Goal: Task Accomplishment & Management: Complete application form

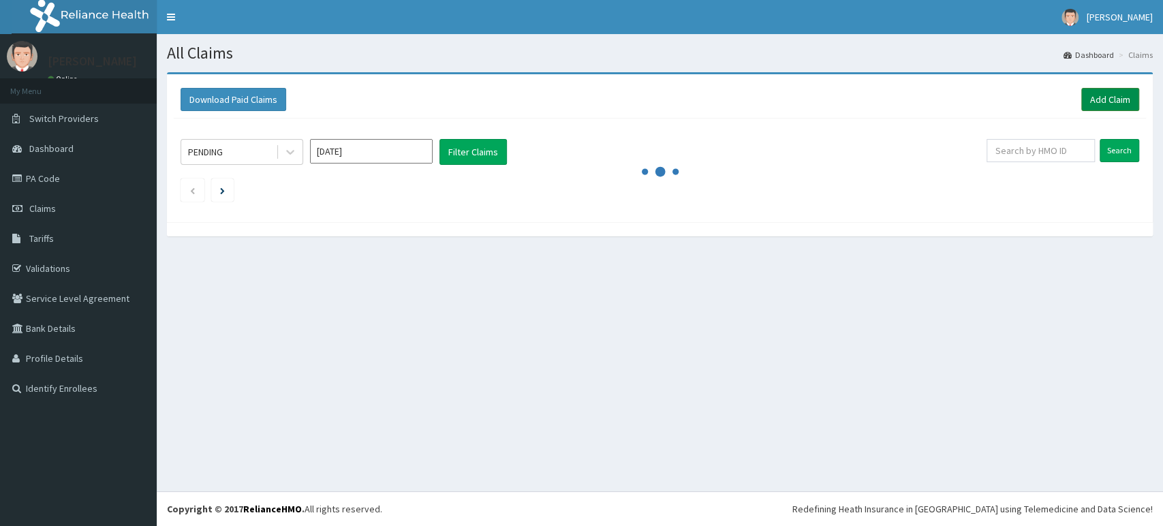
click at [1103, 99] on link "Add Claim" at bounding box center [1111, 99] width 58 height 23
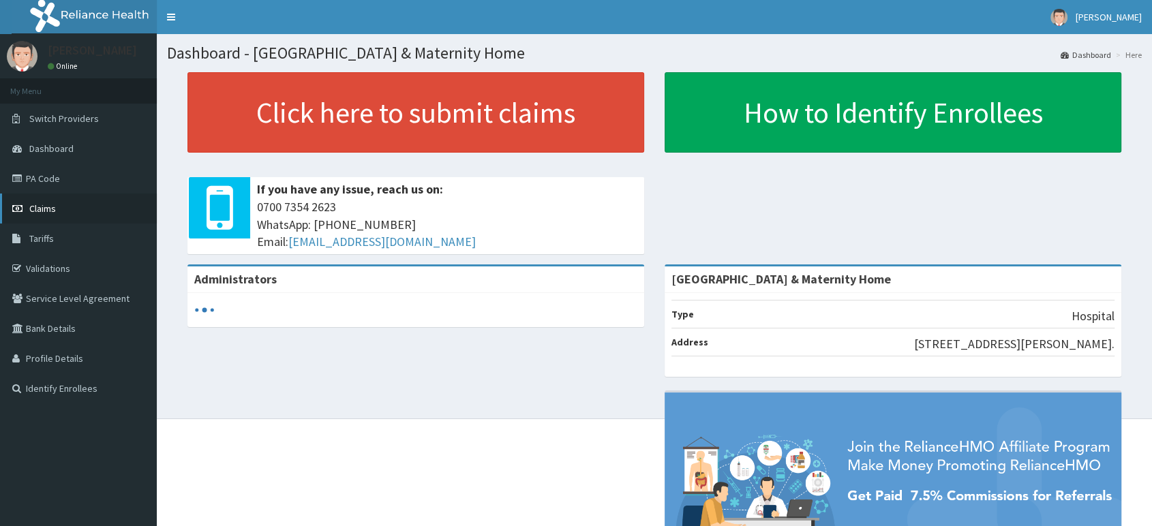
click at [57, 211] on link "Claims" at bounding box center [78, 209] width 157 height 30
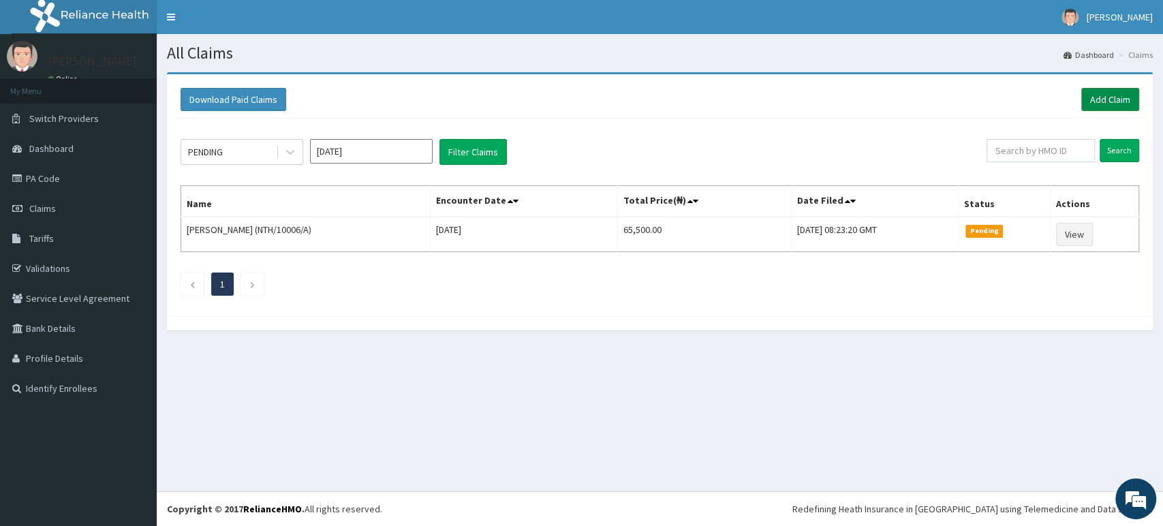
click at [1097, 93] on link "Add Claim" at bounding box center [1111, 99] width 58 height 23
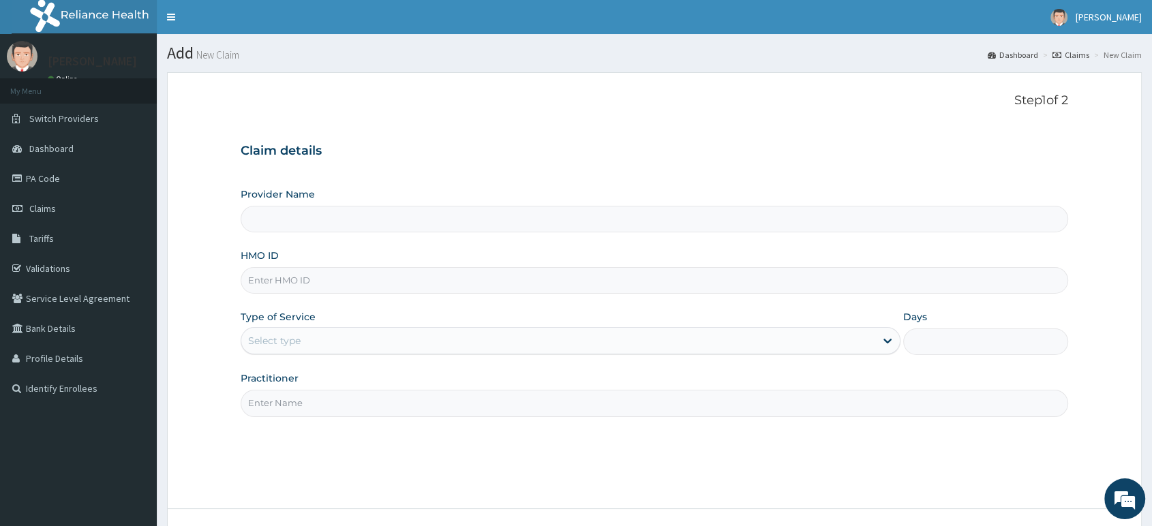
click at [281, 275] on input "HMO ID" at bounding box center [654, 280] width 827 height 27
type input "[GEOGRAPHIC_DATA] & Maternity Home"
type input "MGG/10058/B"
click at [297, 327] on div "Select type" at bounding box center [571, 340] width 660 height 27
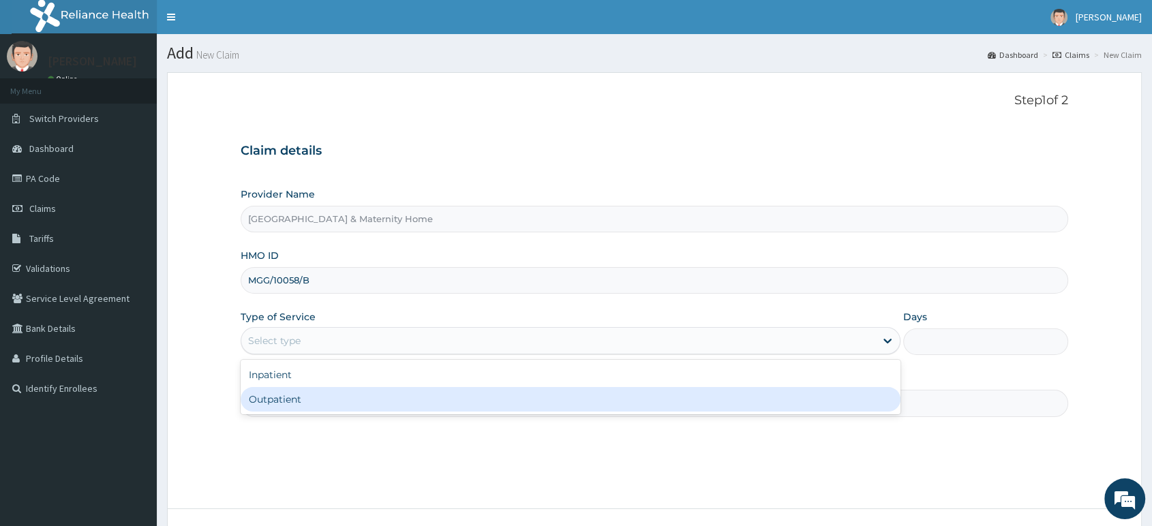
click at [307, 394] on div "Outpatient" at bounding box center [571, 399] width 660 height 25
type input "1"
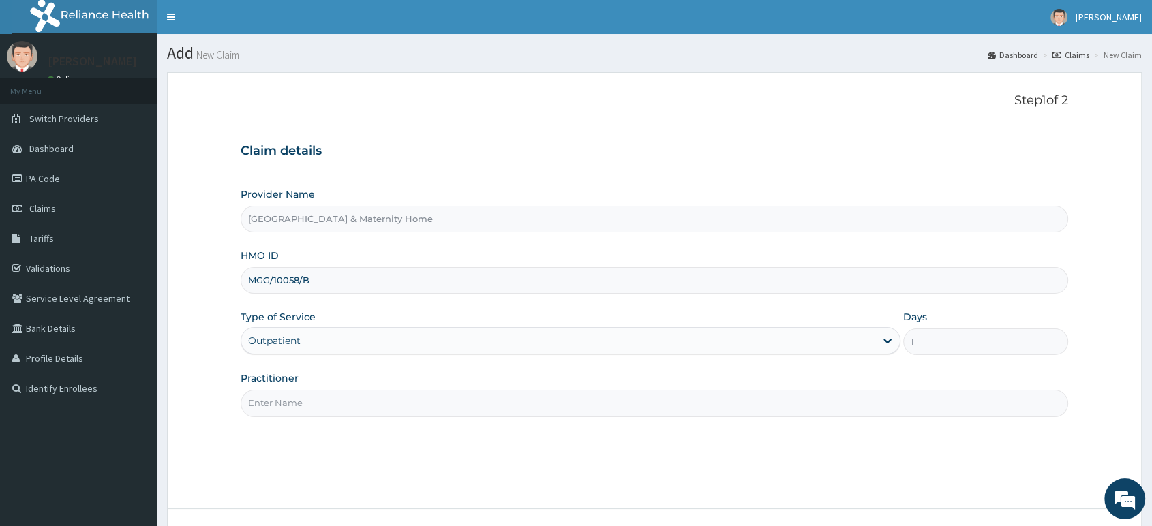
click at [309, 396] on input "Practitioner" at bounding box center [654, 403] width 827 height 27
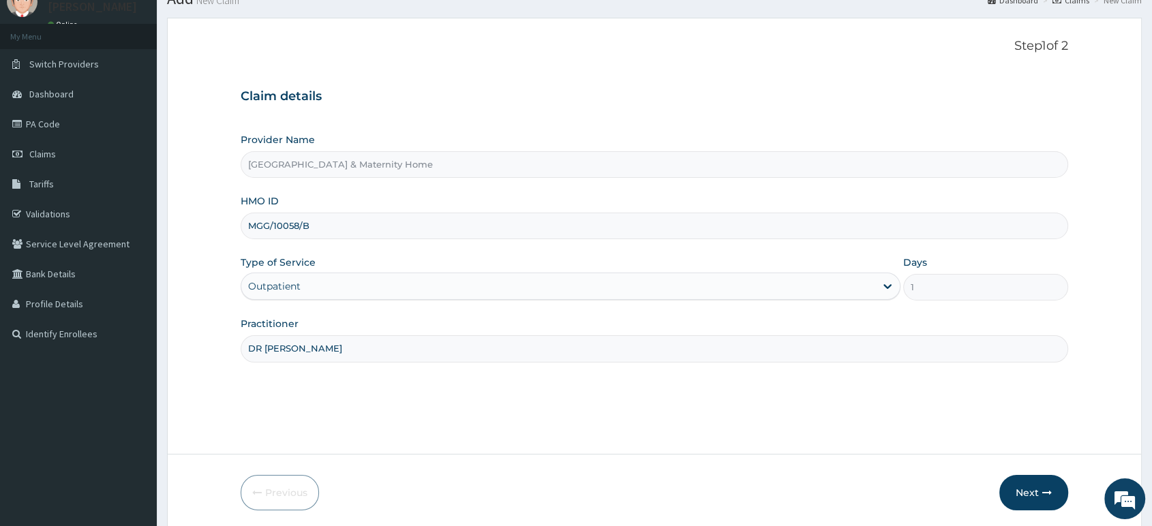
scroll to position [104, 0]
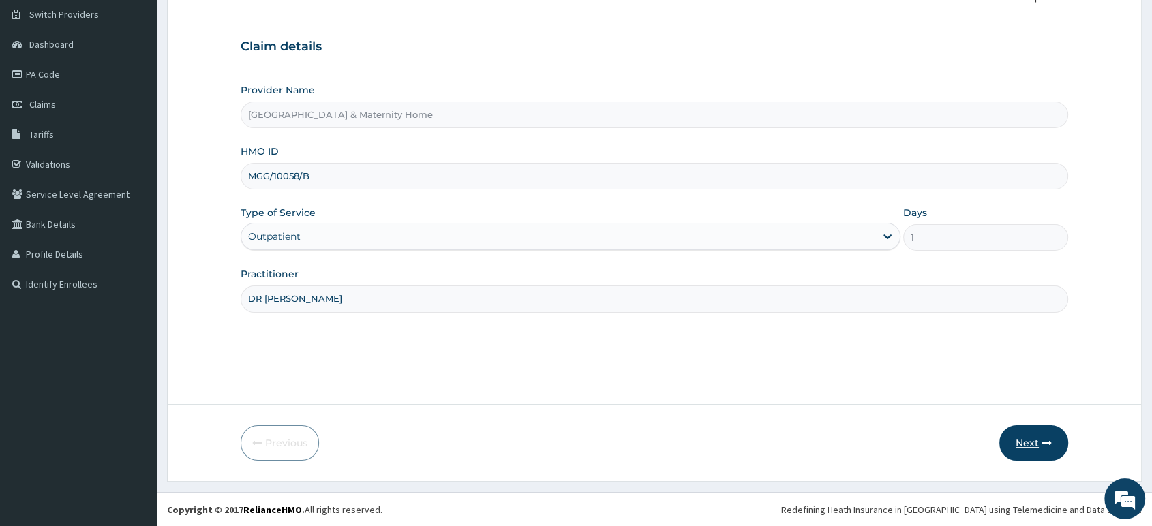
type input "DR MAMA"
click at [1015, 433] on button "Next" at bounding box center [1033, 442] width 69 height 35
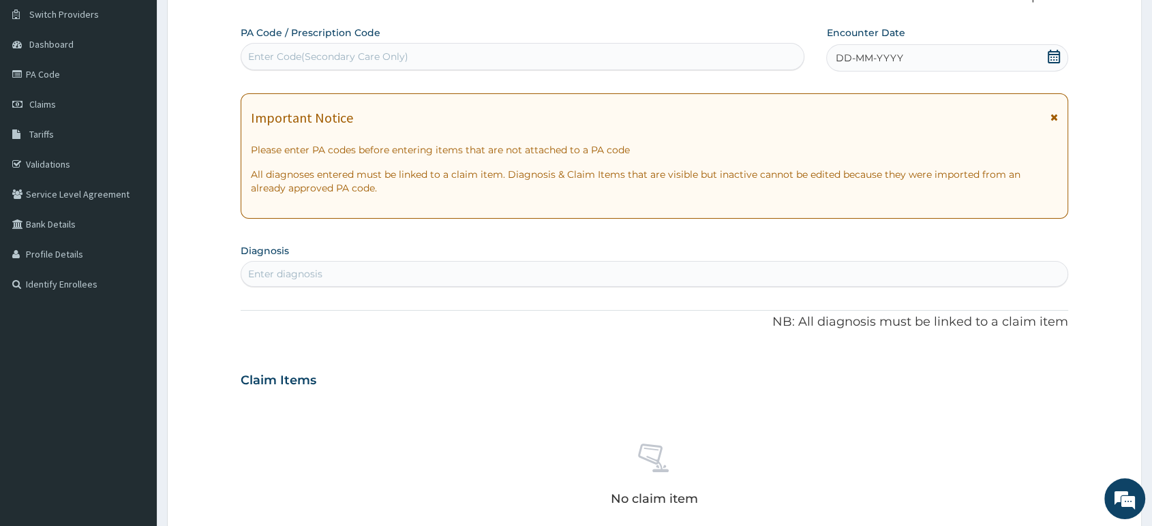
click at [1052, 113] on icon at bounding box center [1053, 117] width 7 height 10
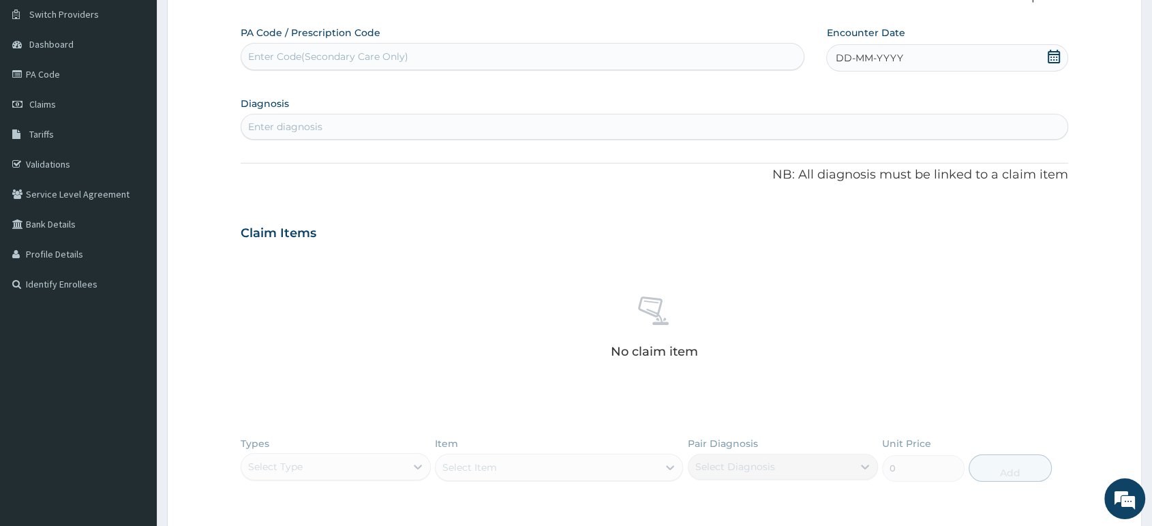
click at [1054, 57] on icon at bounding box center [1054, 57] width 14 height 14
click at [897, 157] on div "11" at bounding box center [903, 165] width 20 height 20
click at [711, 125] on div "Enter diagnosis" at bounding box center [654, 127] width 826 height 22
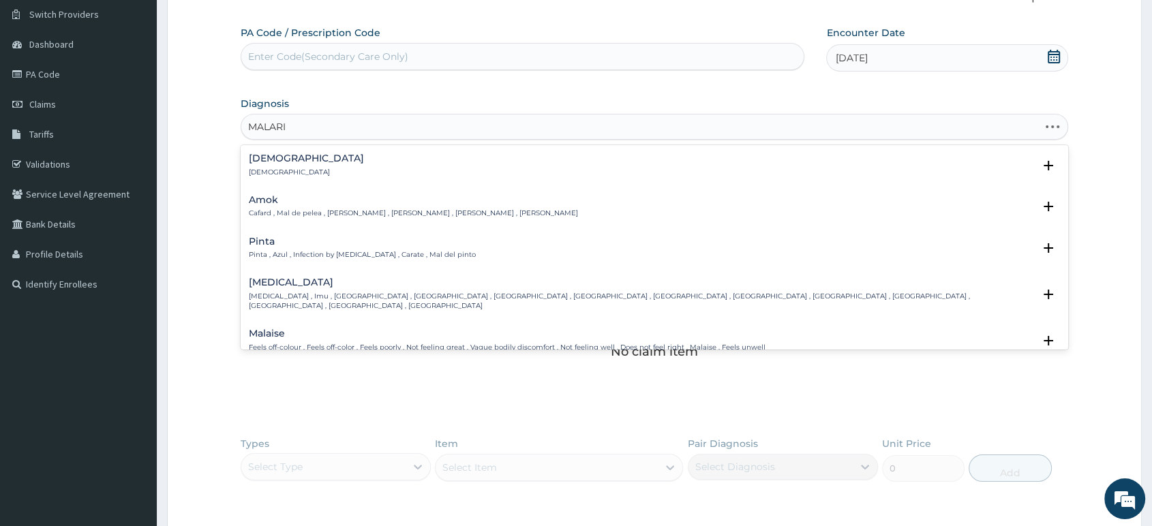
type input "MALARIA"
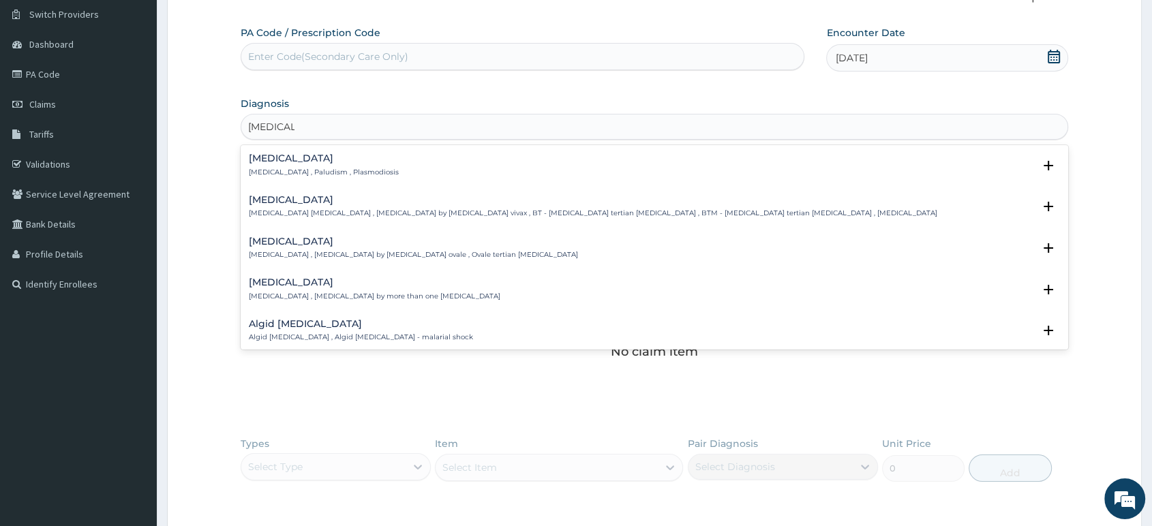
click at [354, 175] on p "Malaria , Paludism , Plasmodiosis" at bounding box center [324, 173] width 150 height 10
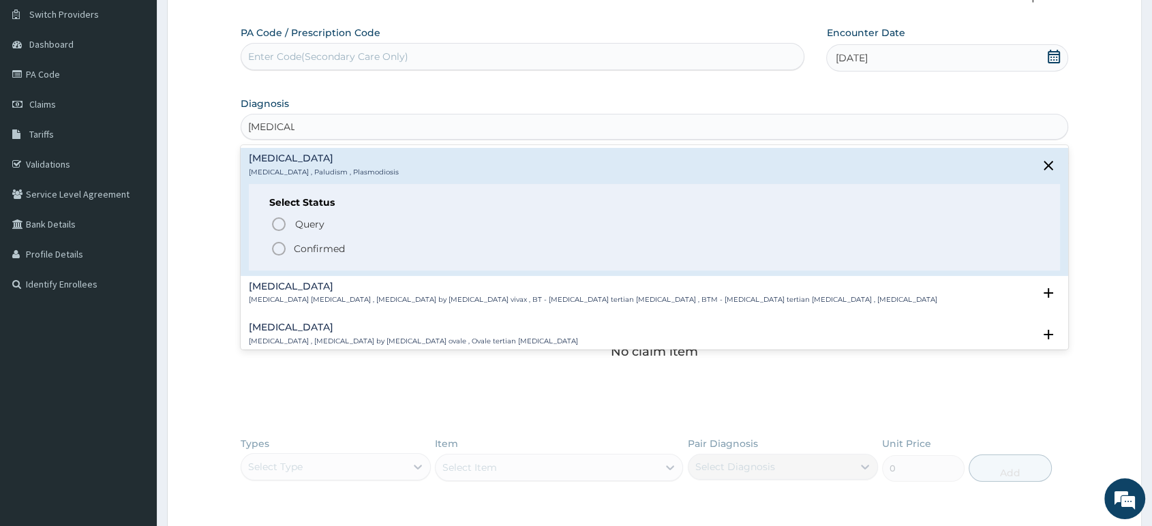
click at [316, 251] on p "Confirmed" at bounding box center [319, 249] width 51 height 14
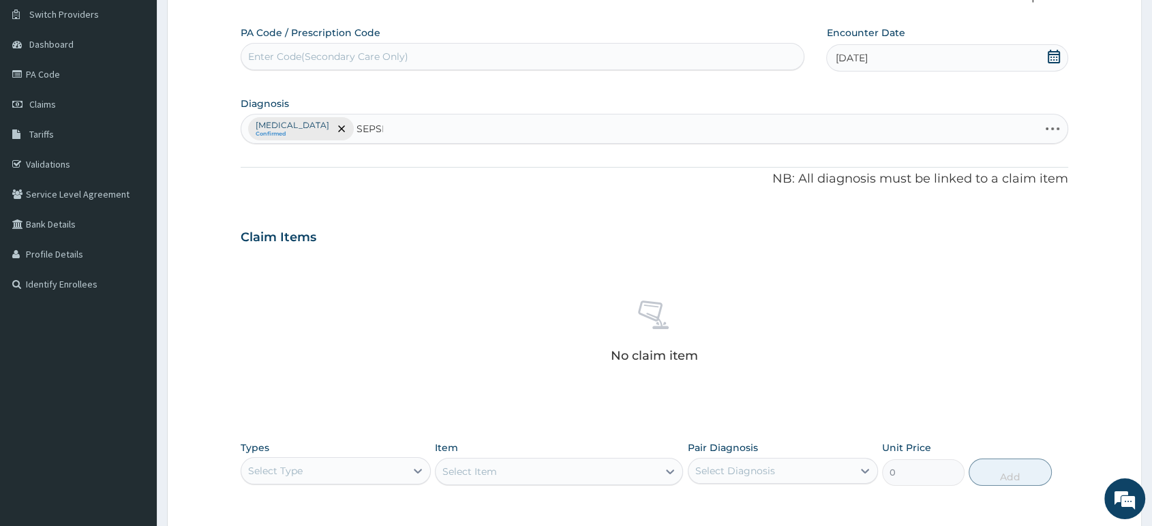
type input "SEPSIS"
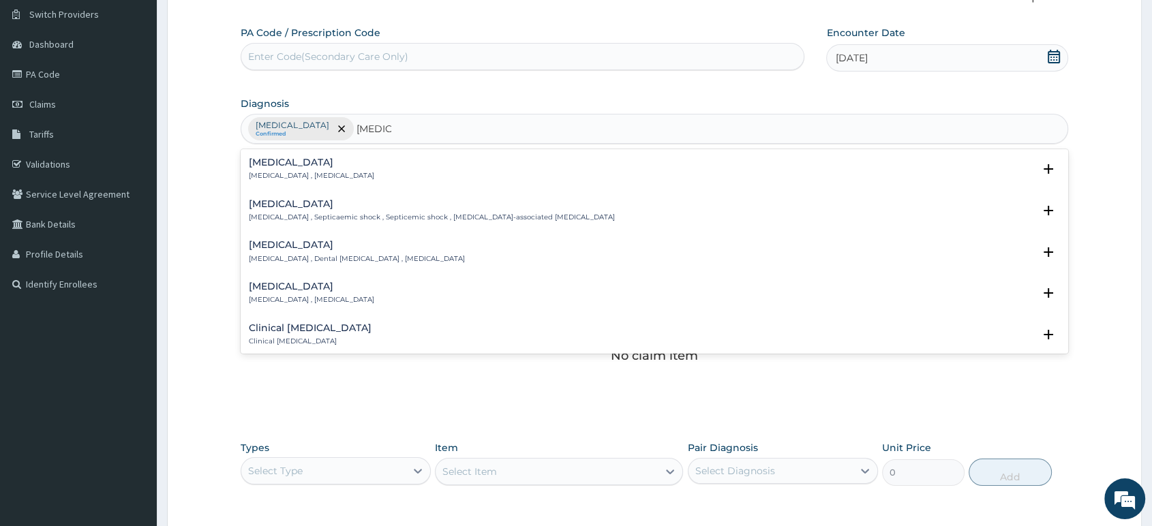
click at [279, 171] on p "Systemic infection , Sepsis" at bounding box center [311, 176] width 125 height 10
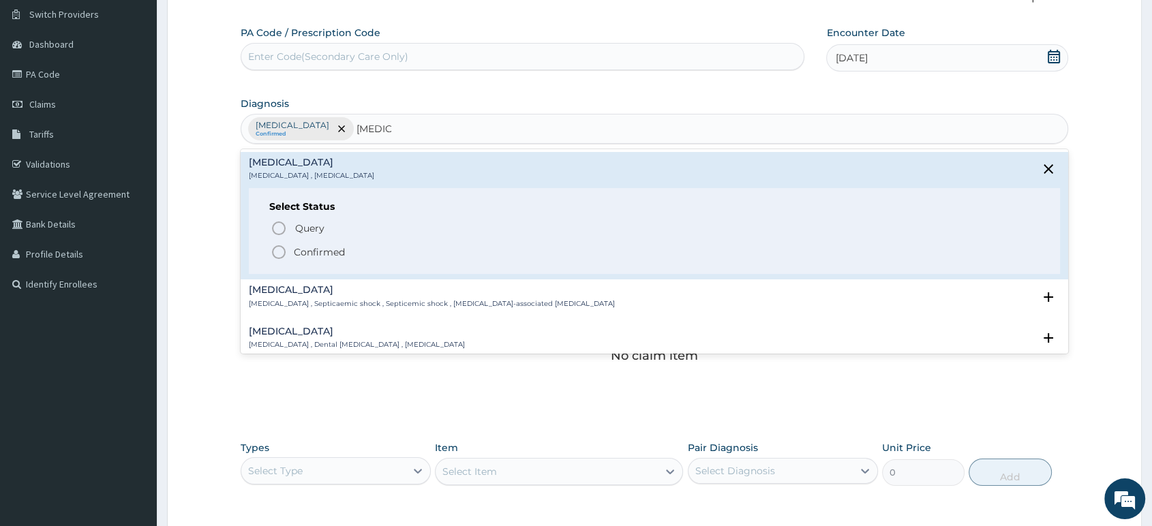
click at [278, 250] on icon "status option filled" at bounding box center [279, 252] width 16 height 16
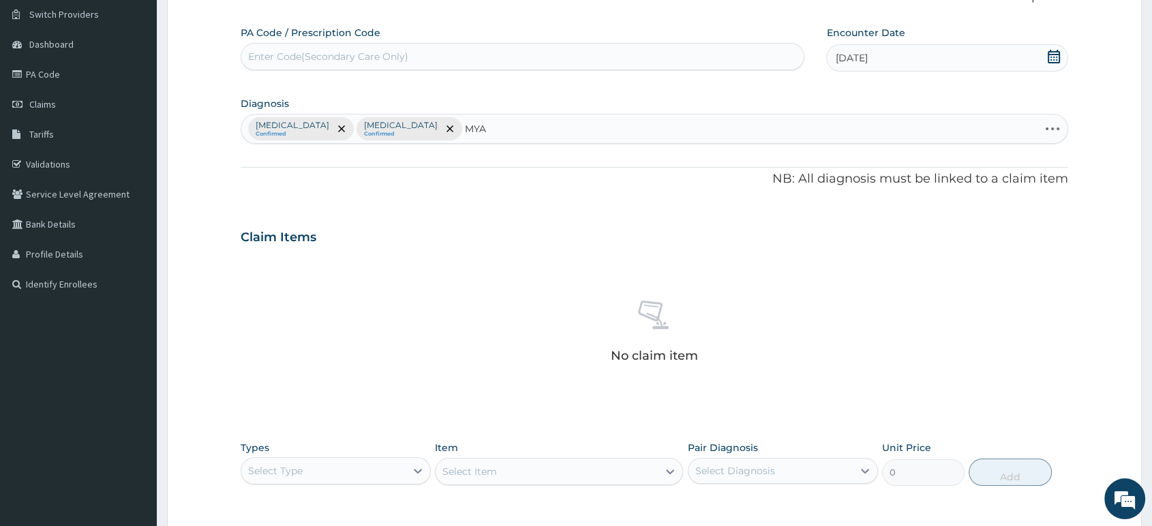
type input "MYAL"
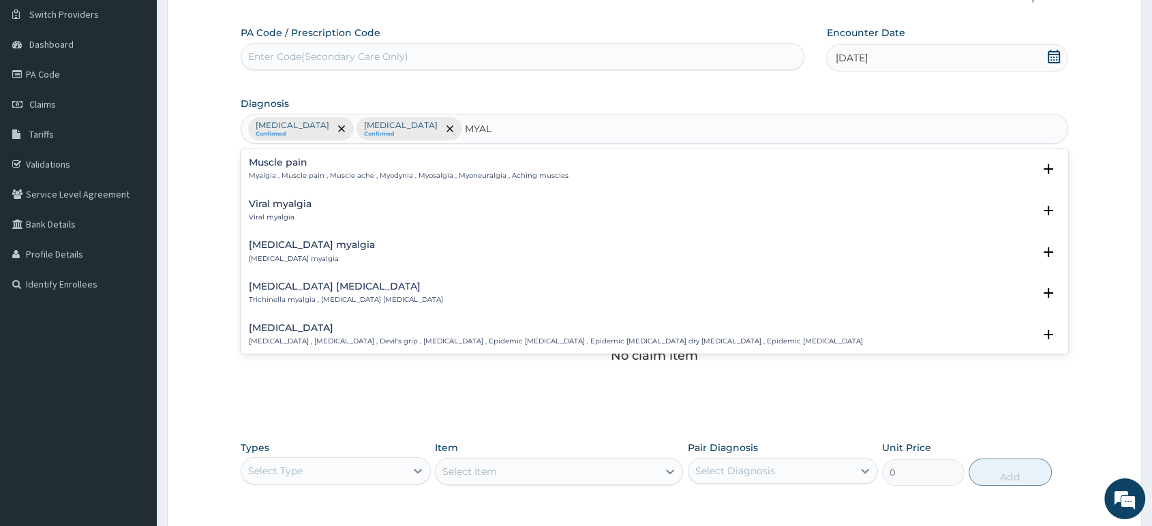
click at [285, 157] on h4 "Muscle pain" at bounding box center [409, 162] width 320 height 10
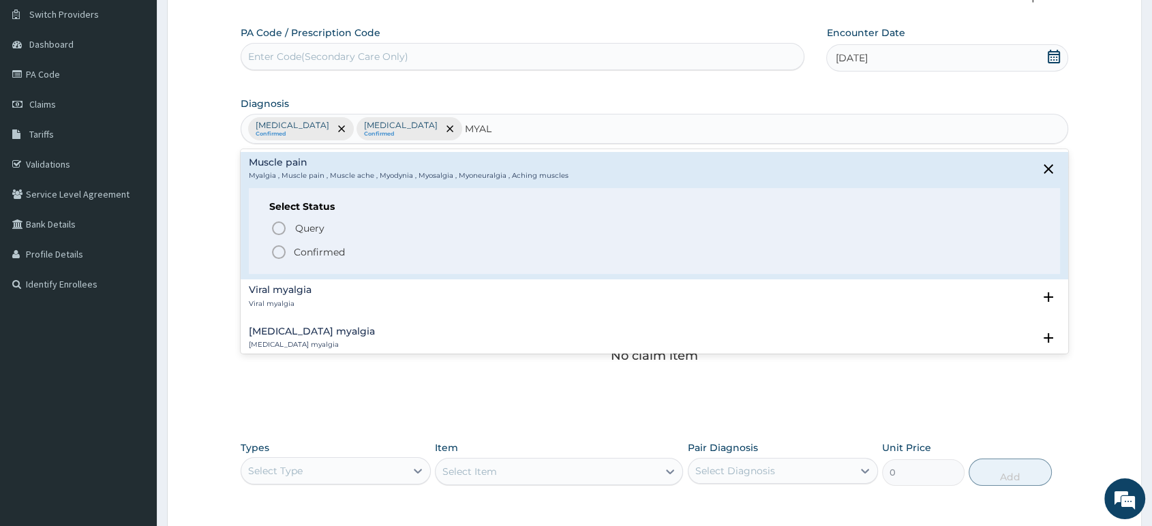
click at [295, 253] on p "Confirmed" at bounding box center [319, 252] width 51 height 14
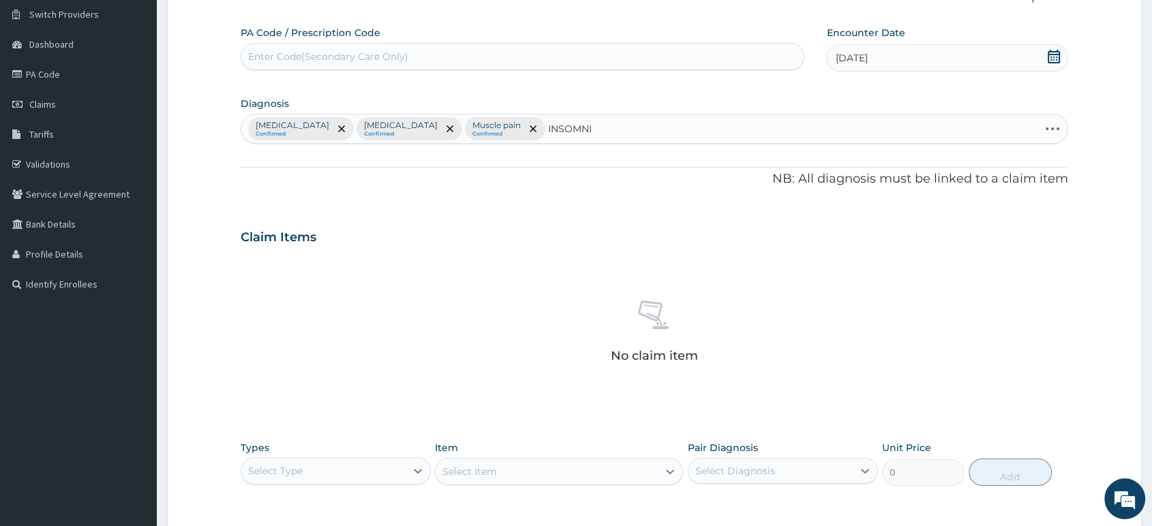
type input "INSOMNIA"
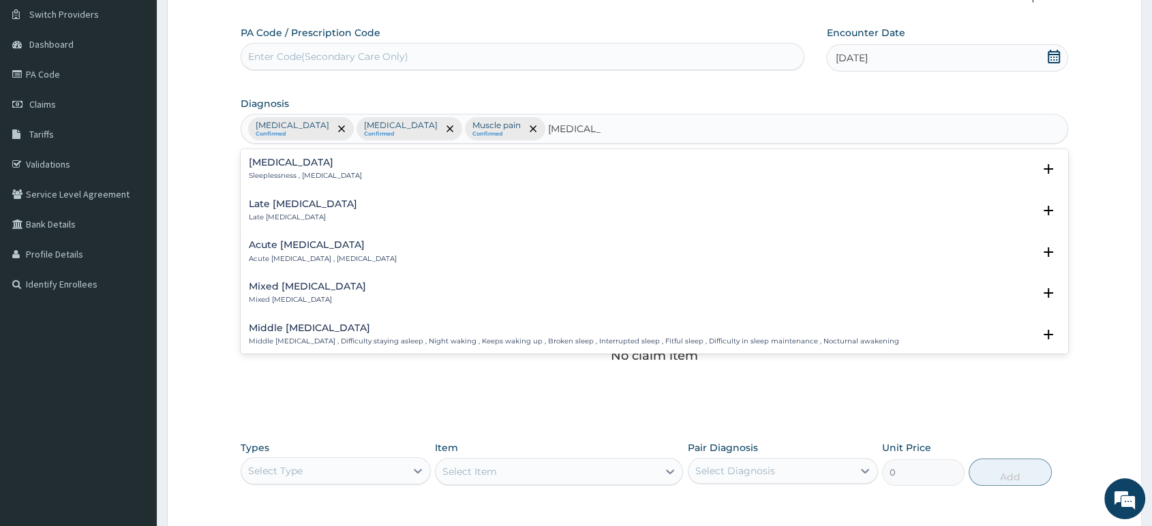
click at [294, 174] on p "Sleeplessness , Insomnia" at bounding box center [305, 176] width 113 height 10
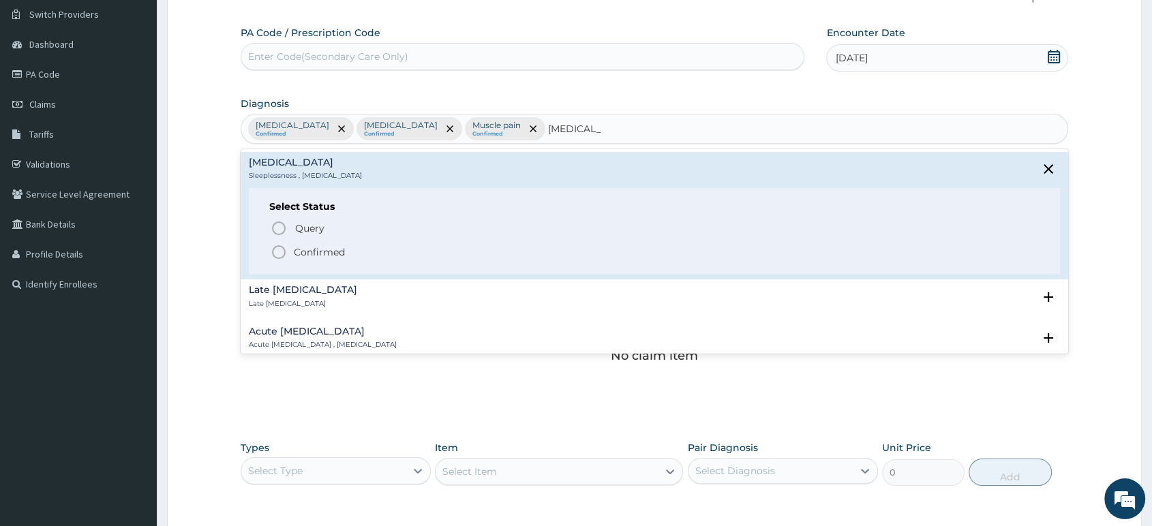
click at [283, 251] on icon "status option filled" at bounding box center [279, 252] width 16 height 16
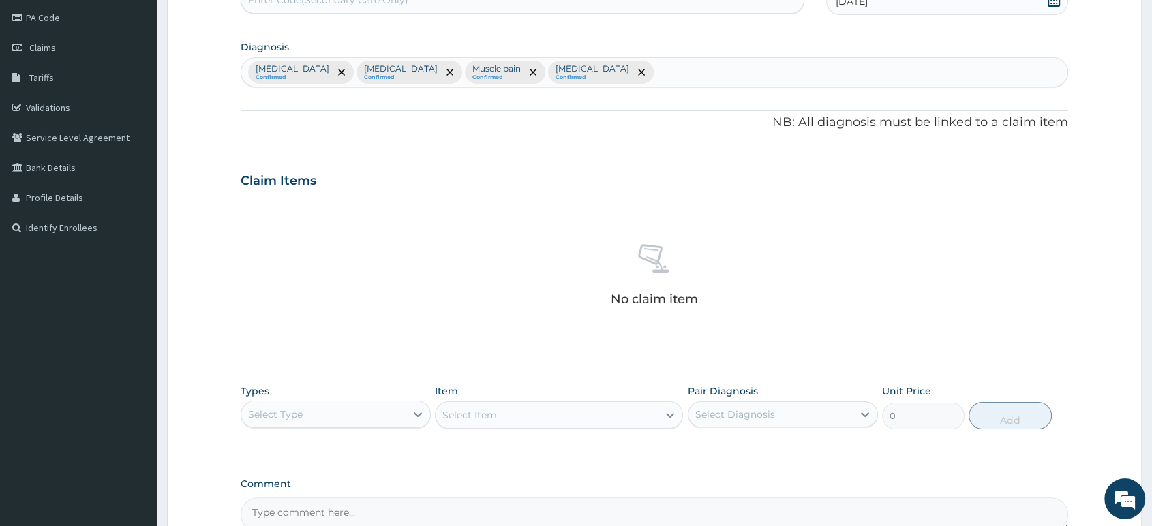
scroll to position [308, 0]
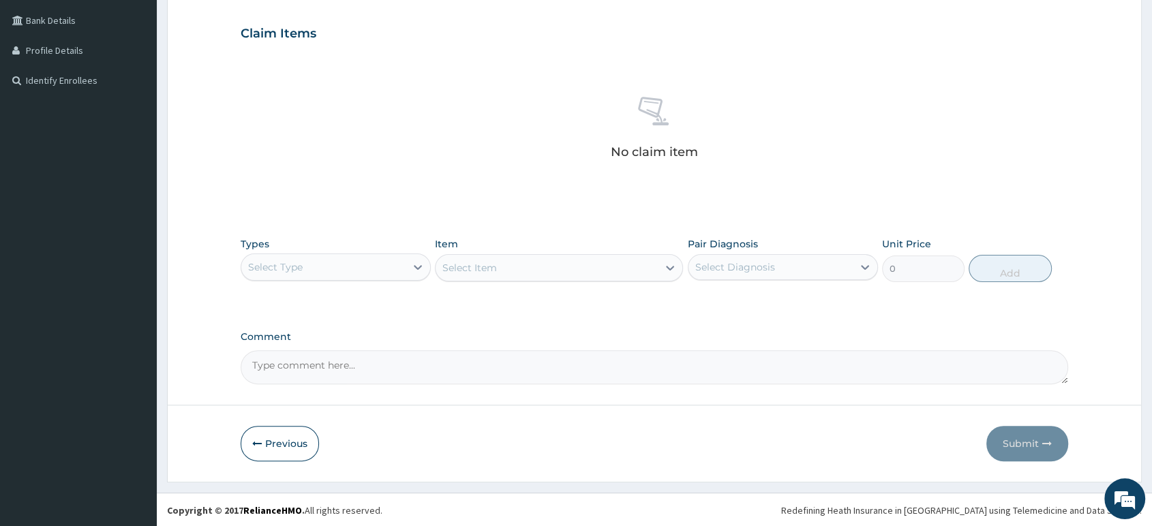
click at [379, 274] on div "Select Type" at bounding box center [323, 267] width 164 height 22
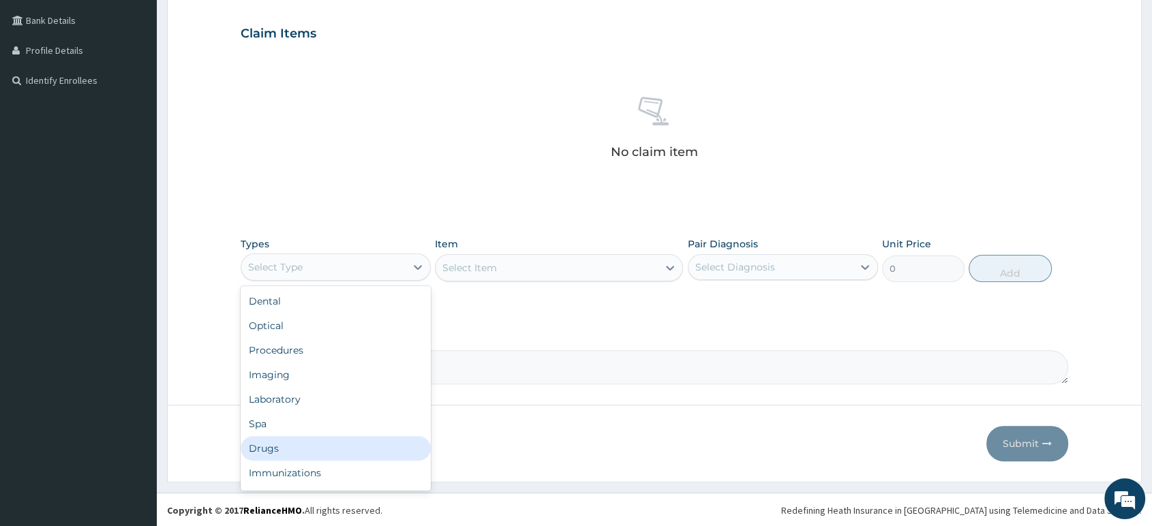
click at [283, 443] on div "Drugs" at bounding box center [336, 448] width 190 height 25
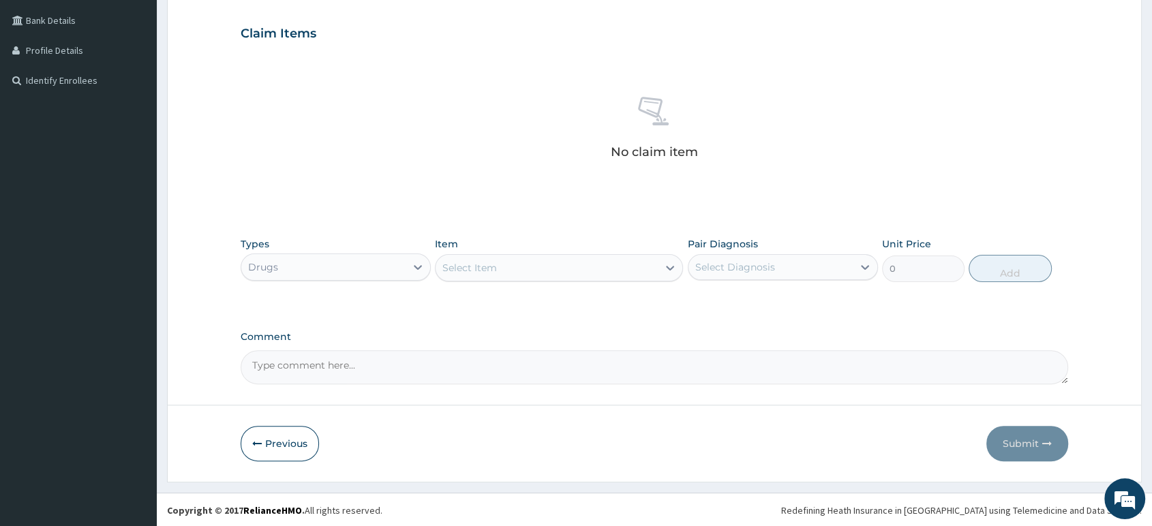
click at [565, 271] on div "Select Item" at bounding box center [546, 268] width 222 height 22
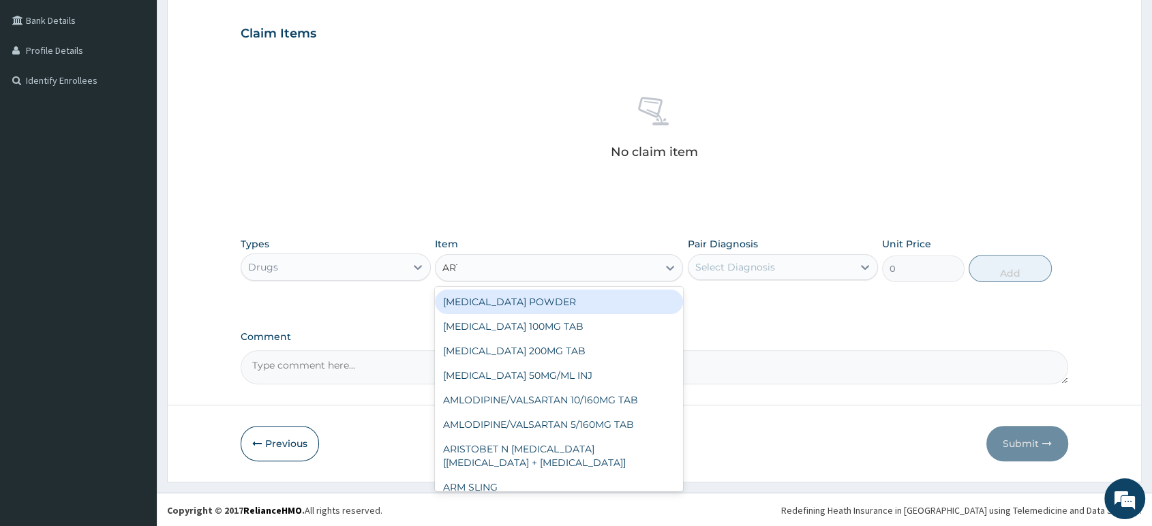
type input "ARTE"
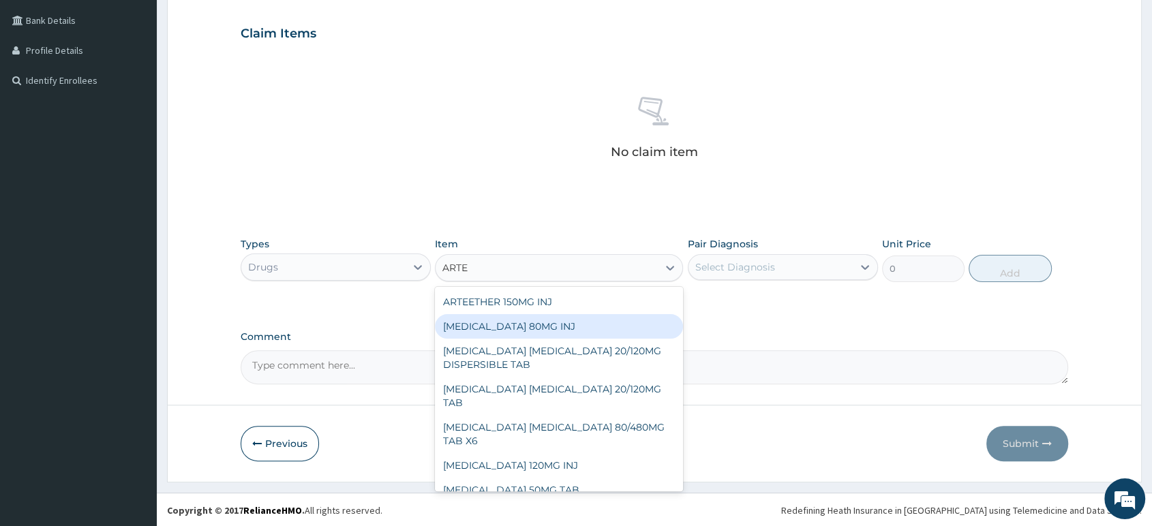
click at [551, 333] on div "ARTEMETHER 80MG INJ" at bounding box center [559, 326] width 248 height 25
type input "1400"
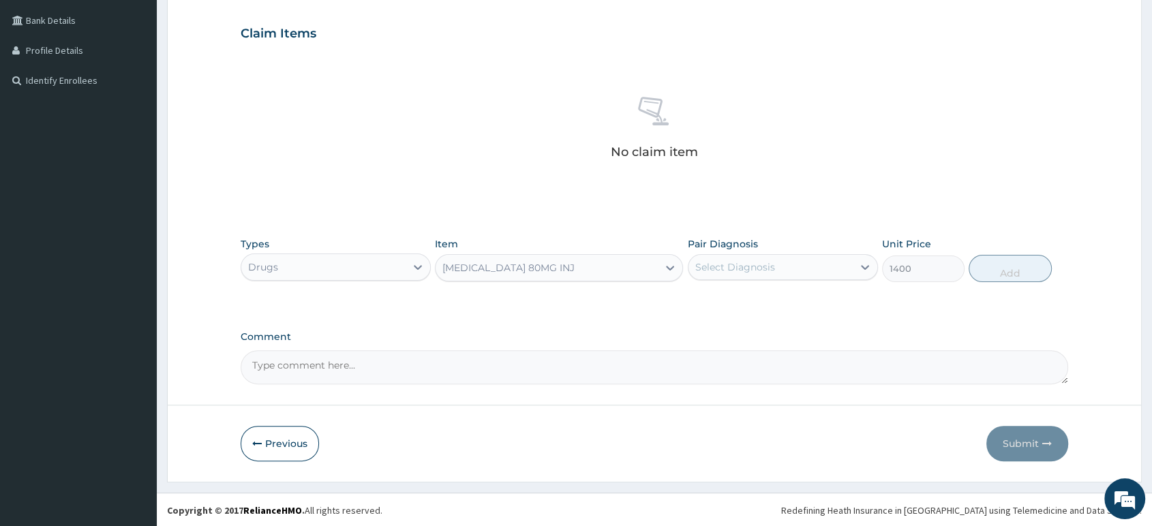
click at [718, 268] on div "Select Diagnosis" at bounding box center [735, 267] width 80 height 14
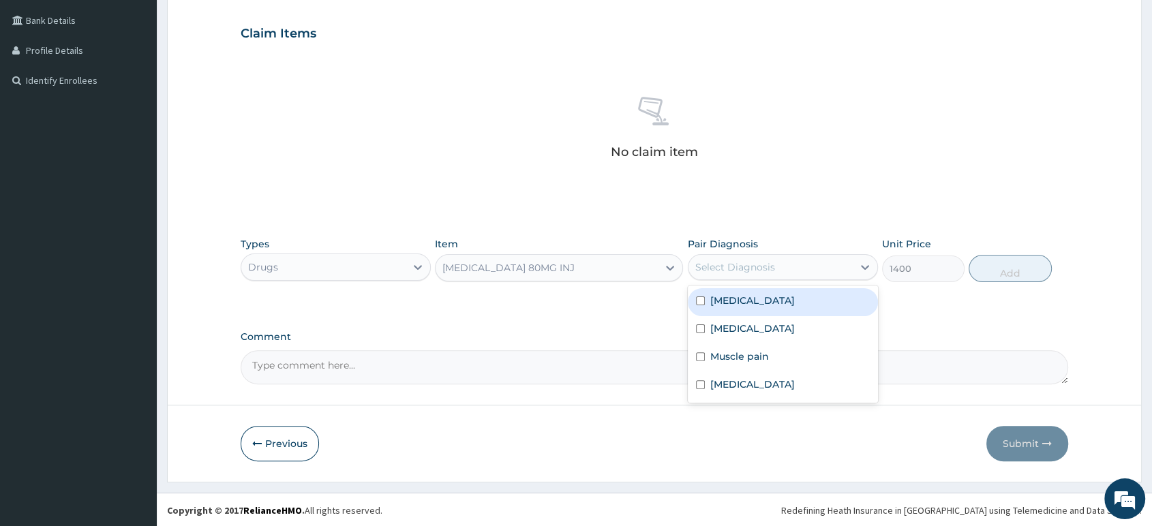
click at [738, 302] on label "Malaria" at bounding box center [752, 301] width 85 height 14
checkbox input "true"
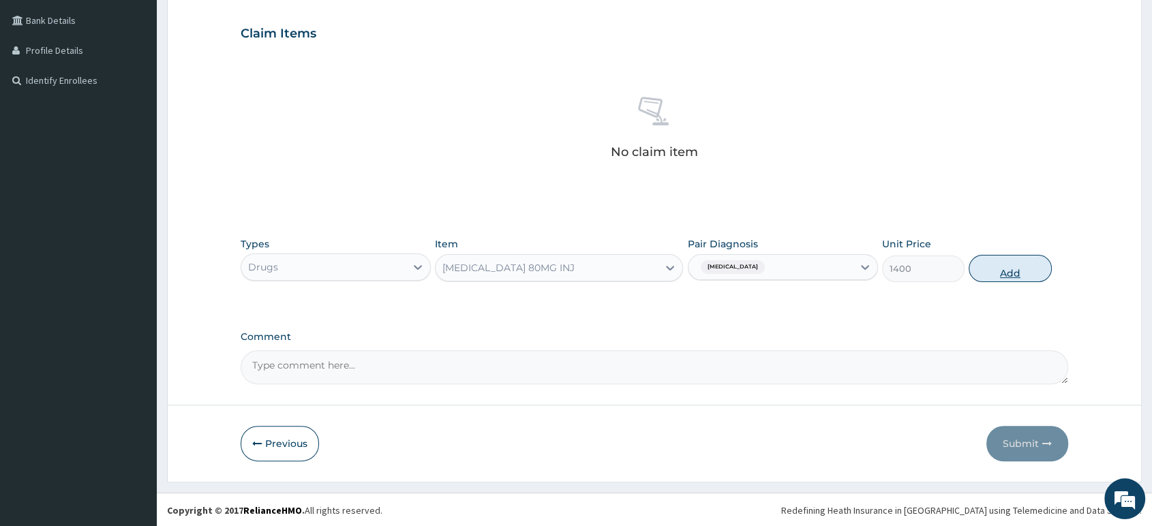
click at [984, 268] on button "Add" at bounding box center [1009, 268] width 82 height 27
type input "0"
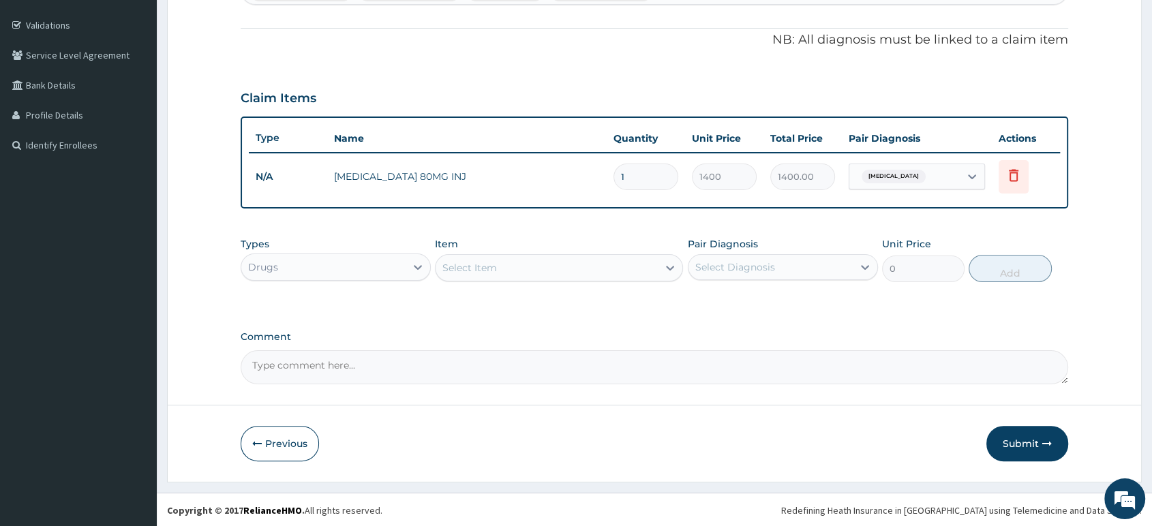
type input "0.00"
type input "6"
type input "8400.00"
type input "6"
click at [606, 267] on div "Select Item" at bounding box center [546, 268] width 222 height 22
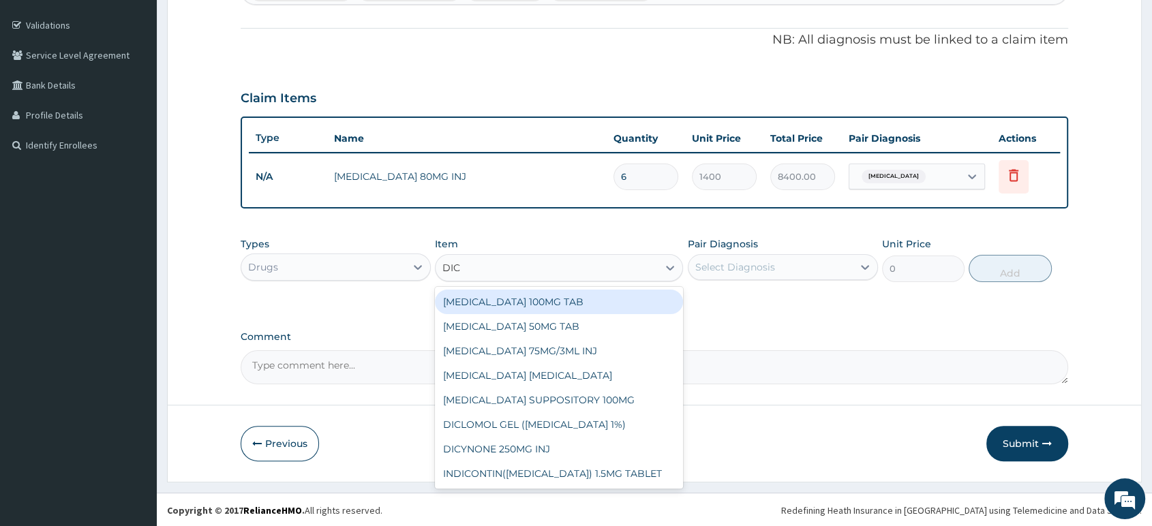
type input "DICL"
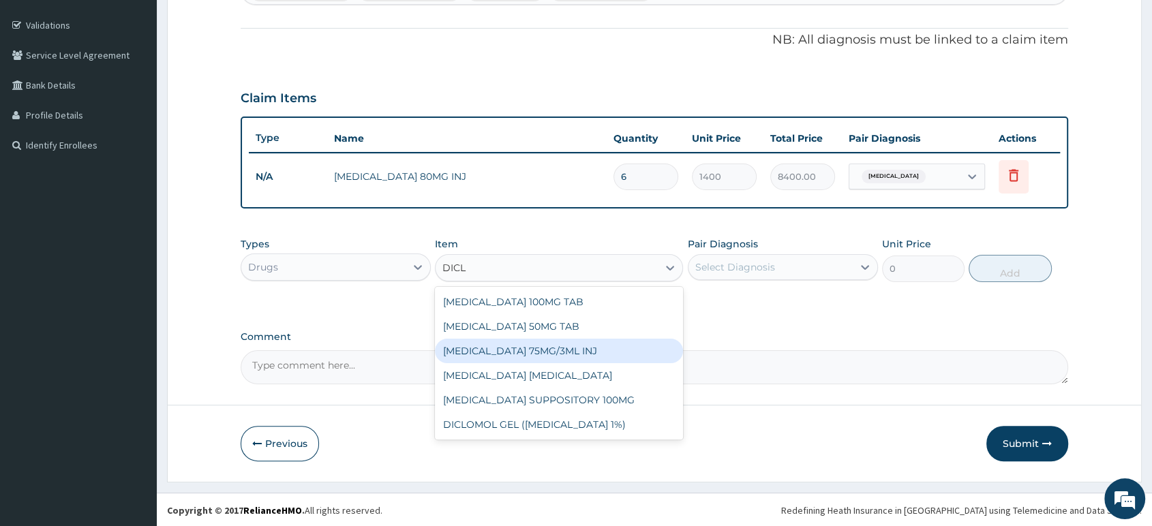
click at [566, 347] on div "DICLOFENAC 75MG/3ML INJ" at bounding box center [559, 351] width 248 height 25
type input "700"
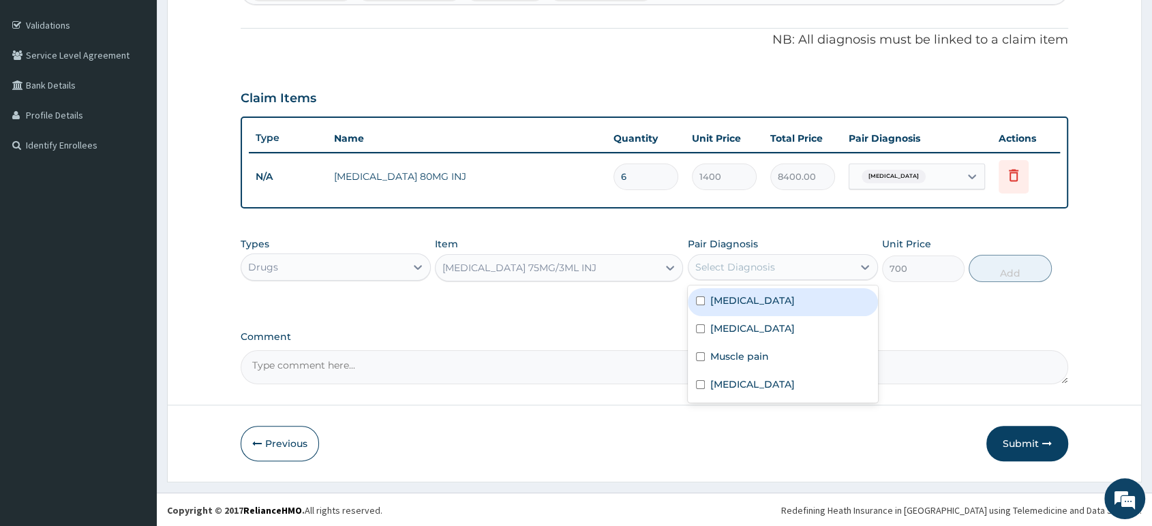
click at [780, 271] on div "Select Diagnosis" at bounding box center [770, 267] width 164 height 22
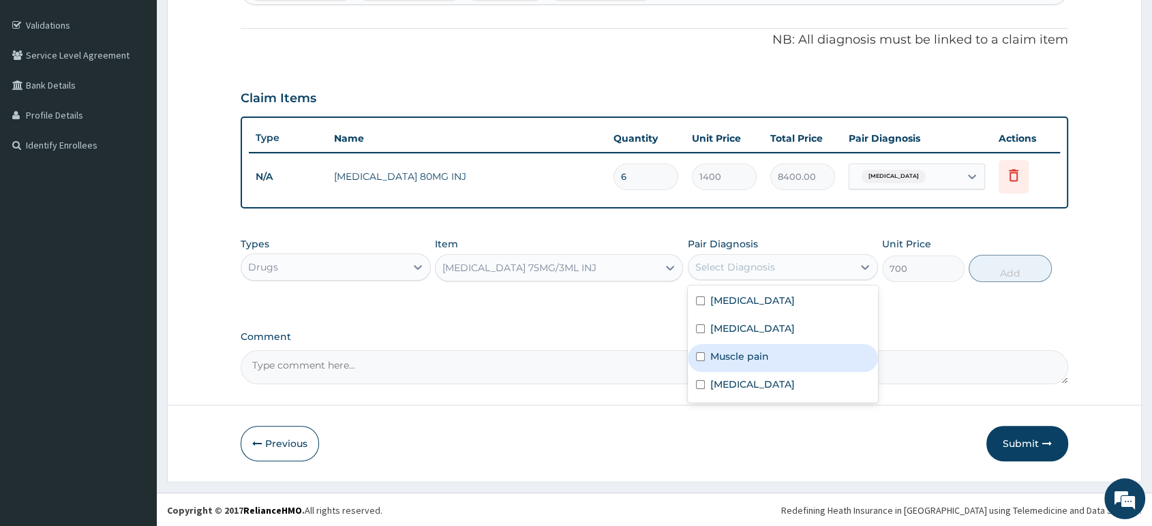
click at [736, 357] on label "Muscle pain" at bounding box center [739, 357] width 59 height 14
checkbox input "true"
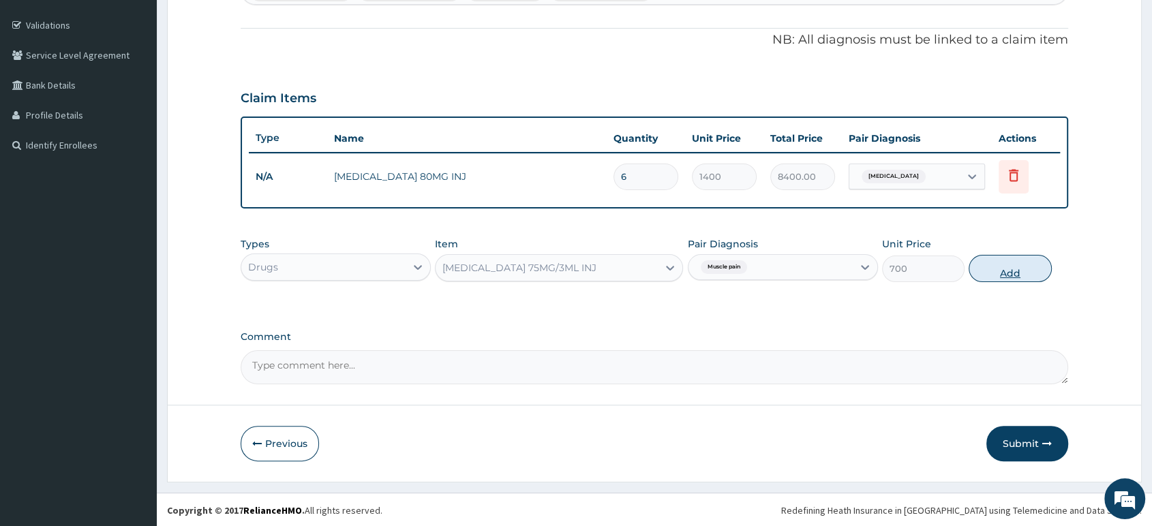
click at [1007, 278] on button "Add" at bounding box center [1009, 268] width 82 height 27
type input "0"
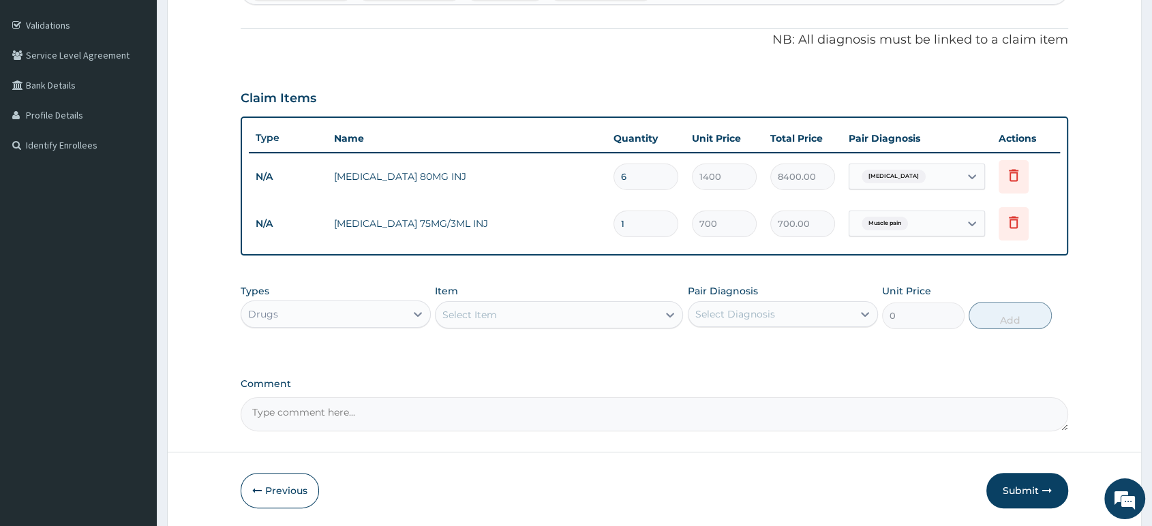
click at [563, 316] on div "Select Item" at bounding box center [546, 315] width 222 height 22
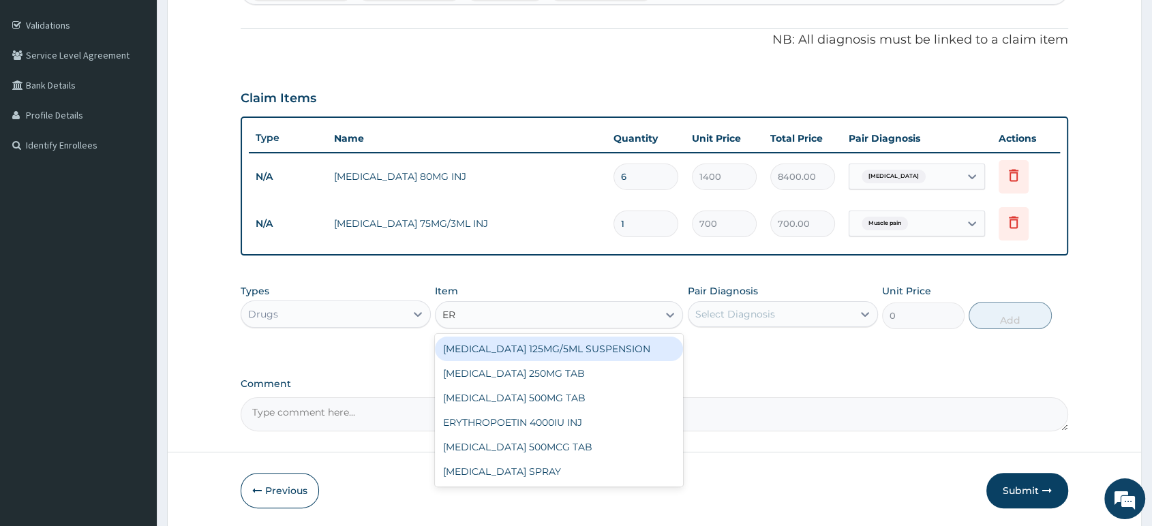
type input "E"
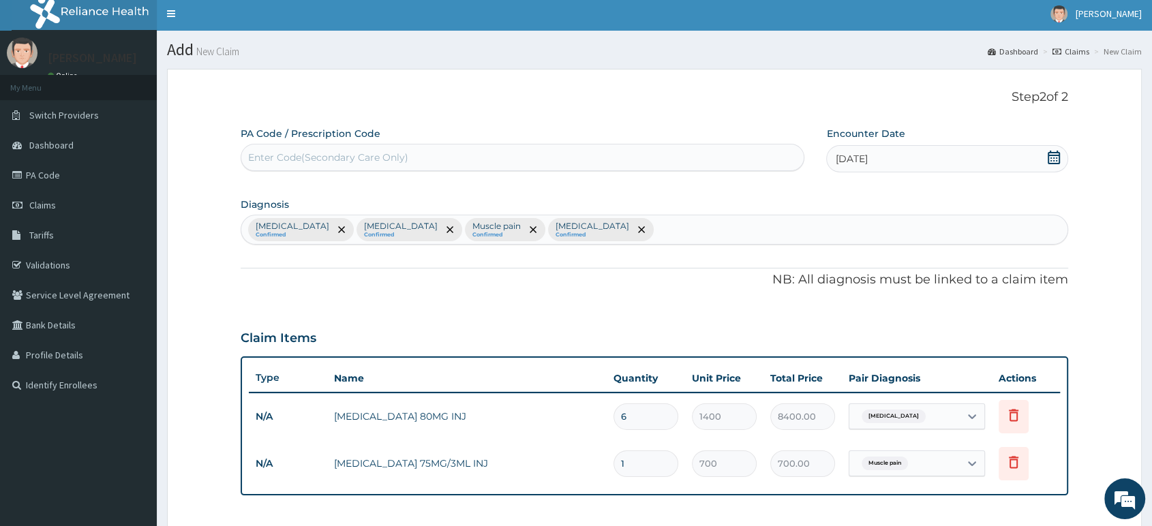
scroll to position [0, 0]
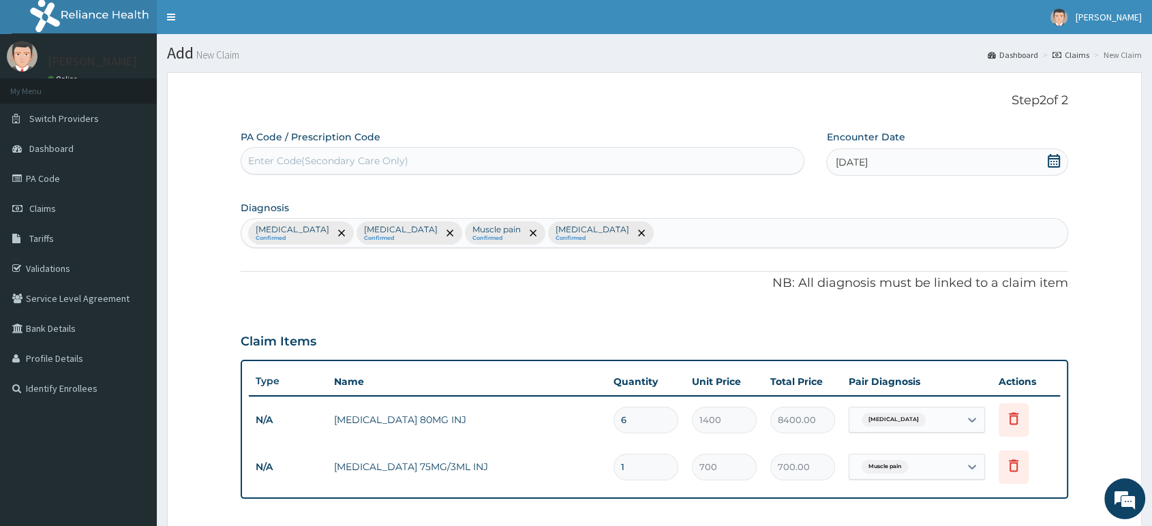
click at [589, 240] on div "Malaria Confirmed Sepsis Confirmed Muscle pain Confirmed Insomnia Confirmed" at bounding box center [654, 233] width 826 height 29
type input "UPPER RES"
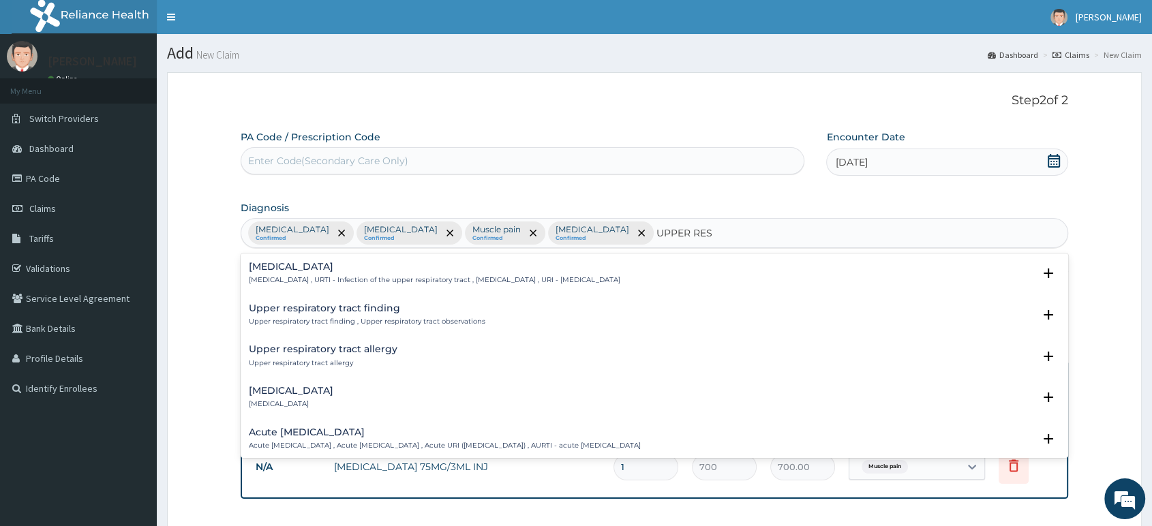
click at [420, 275] on p "Upper respiratory infection , URTI - Infection of the upper respiratory tract ,…" at bounding box center [434, 280] width 371 height 10
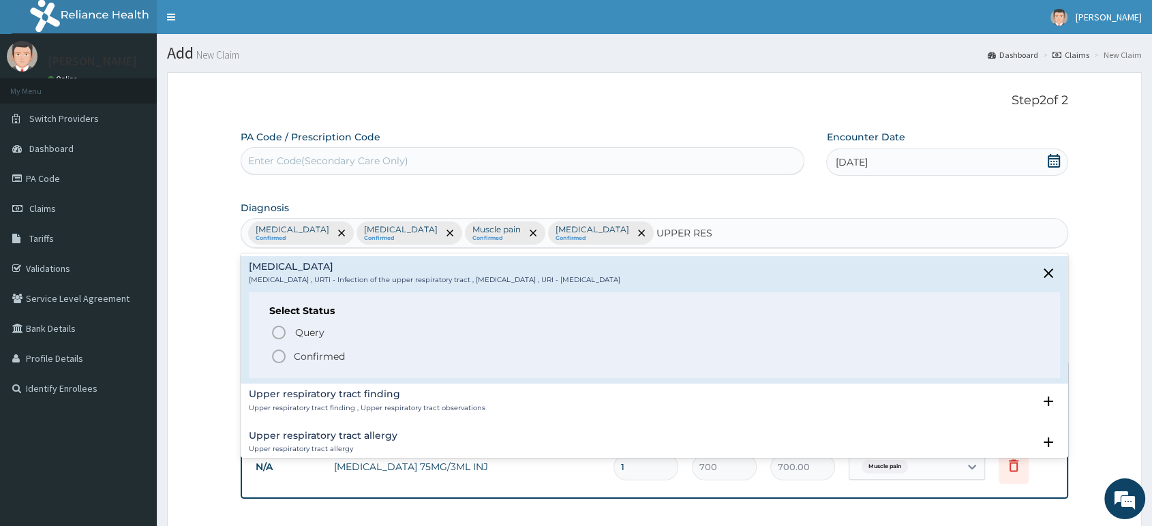
click at [343, 350] on p "Confirmed" at bounding box center [319, 357] width 51 height 14
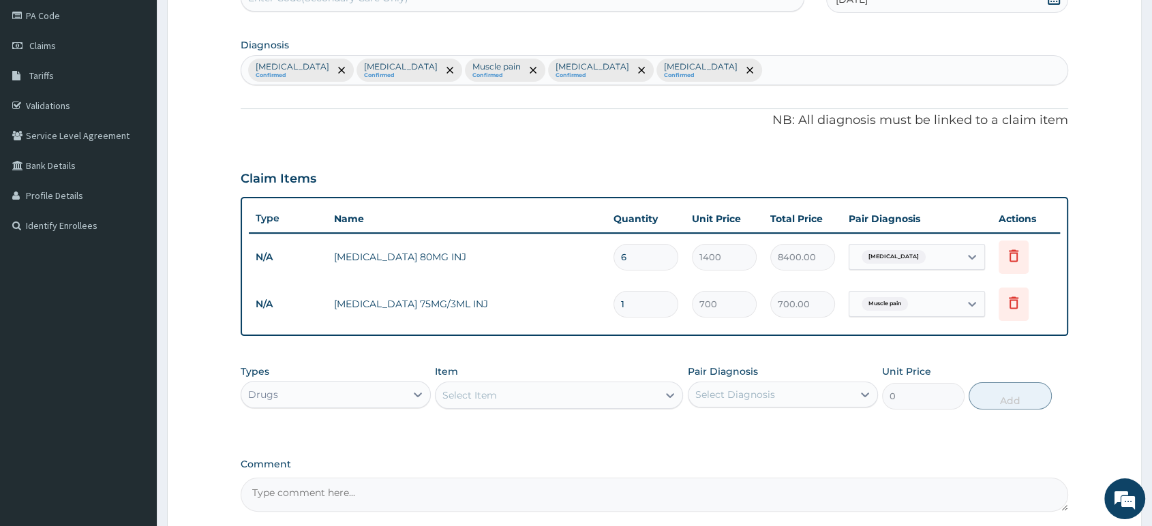
scroll to position [291, 0]
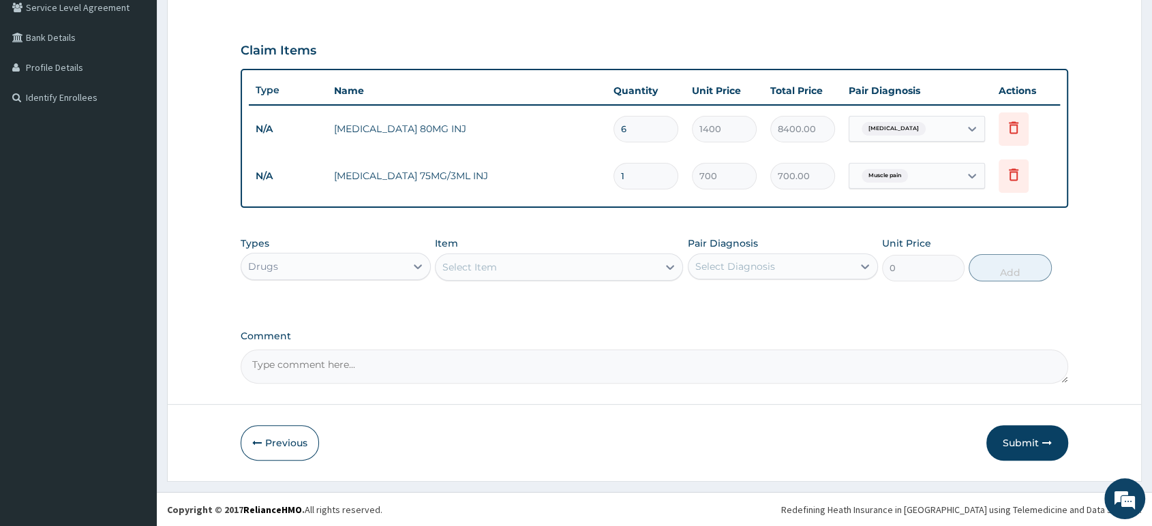
click at [571, 273] on div "Select Item" at bounding box center [546, 267] width 222 height 22
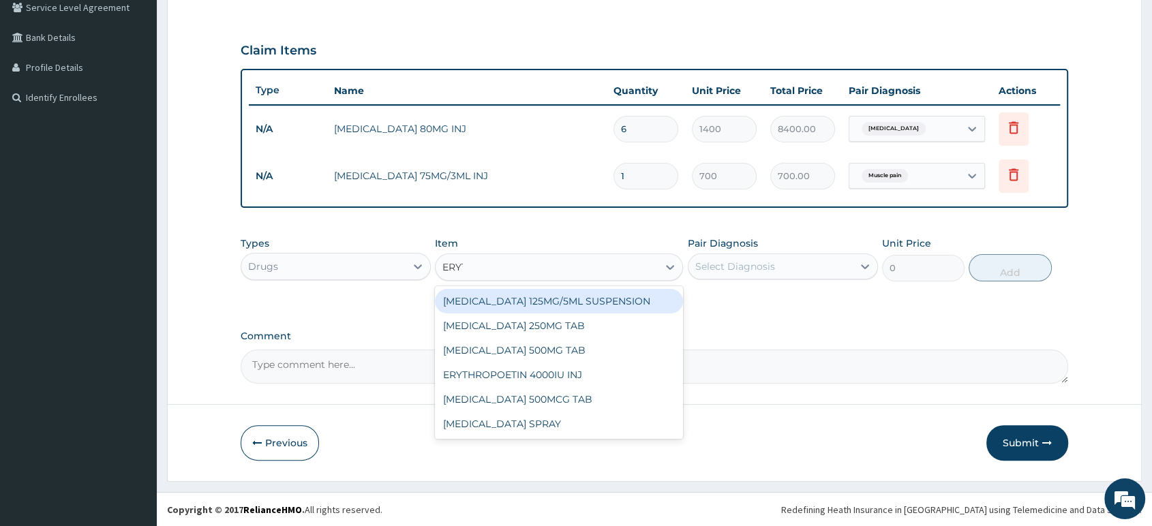
type input "ERYTH"
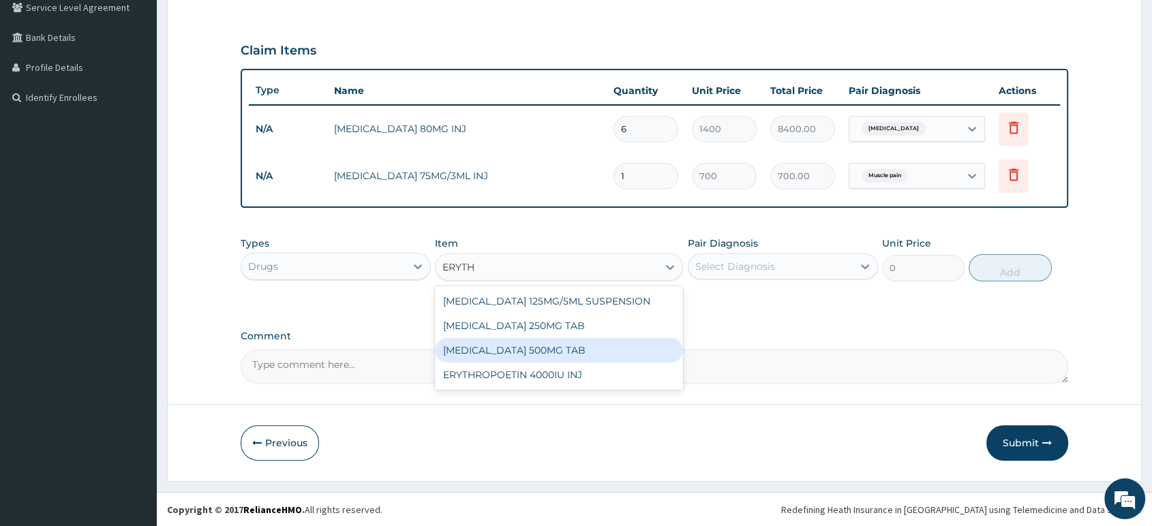
click at [563, 348] on div "ERYTHROMYCIN 500MG TAB" at bounding box center [559, 350] width 248 height 25
type input "99.225"
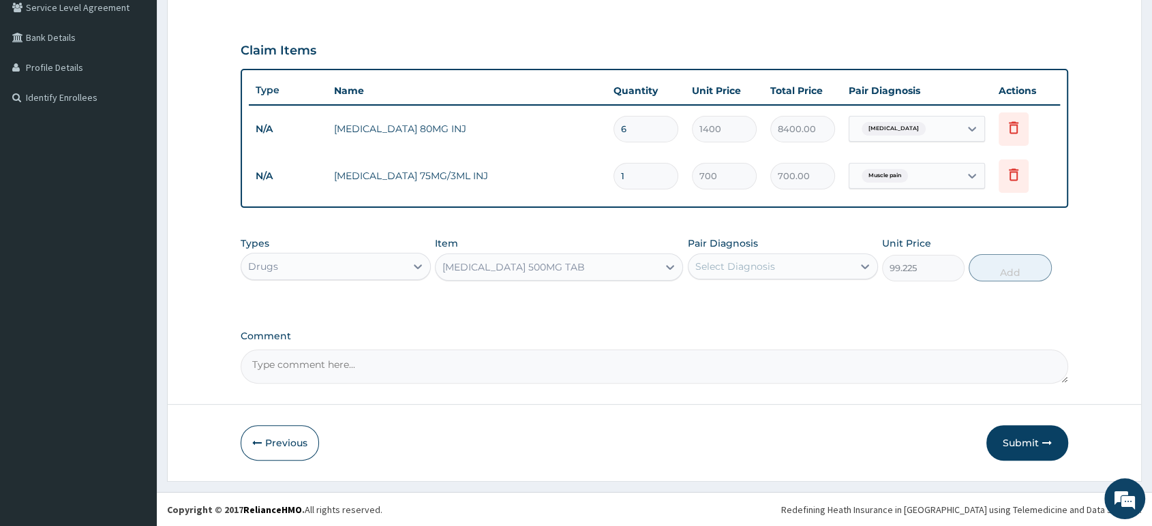
click at [803, 277] on div "Select Diagnosis" at bounding box center [770, 267] width 164 height 22
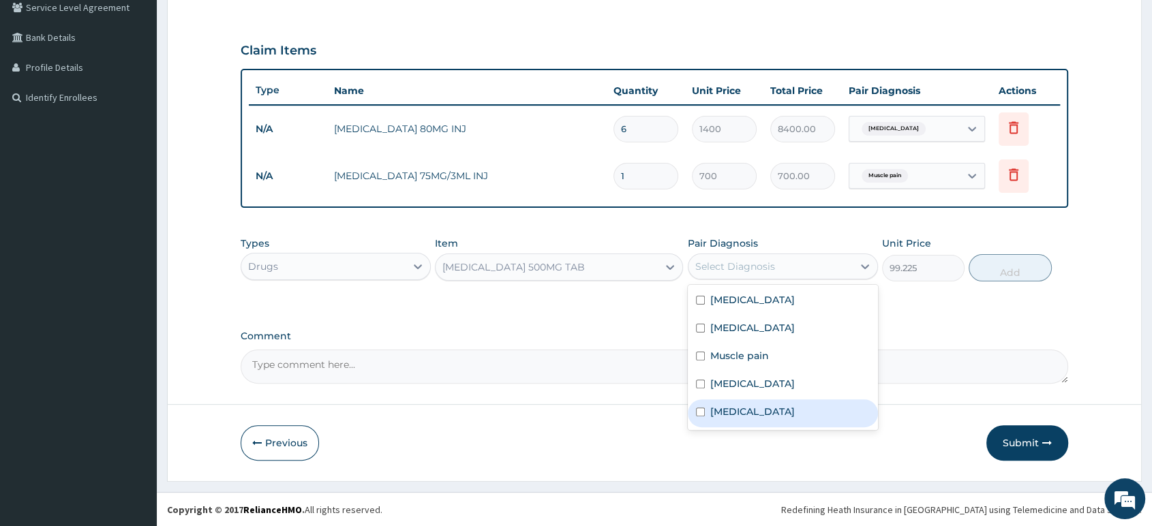
click at [780, 413] on label "Upper respiratory infection" at bounding box center [752, 412] width 85 height 14
checkbox input "true"
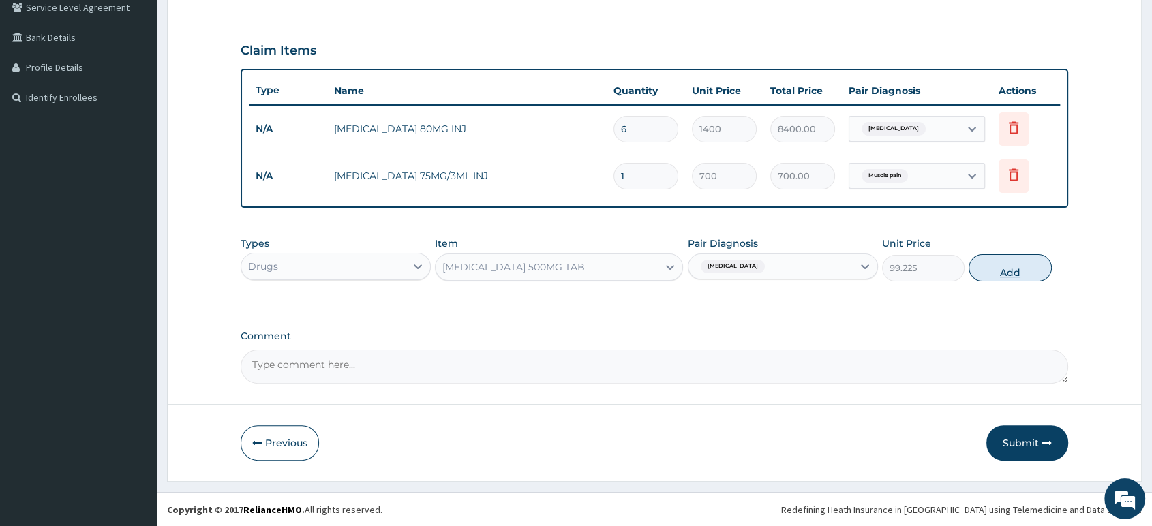
click at [998, 273] on button "Add" at bounding box center [1009, 267] width 82 height 27
type input "0"
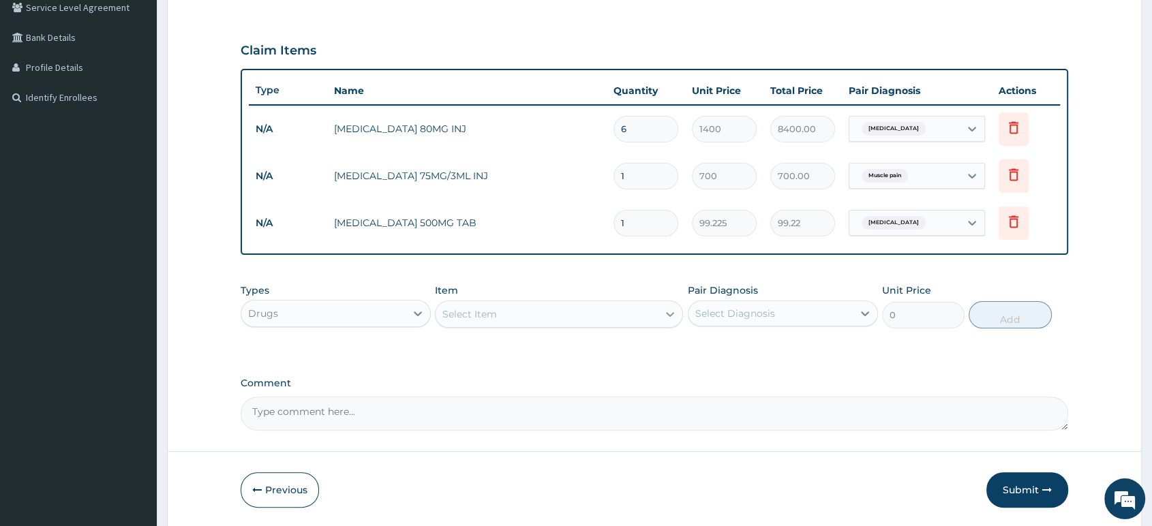
type input "10"
type input "992.25"
type input "10"
click at [575, 324] on div "Select Item" at bounding box center [546, 314] width 222 height 22
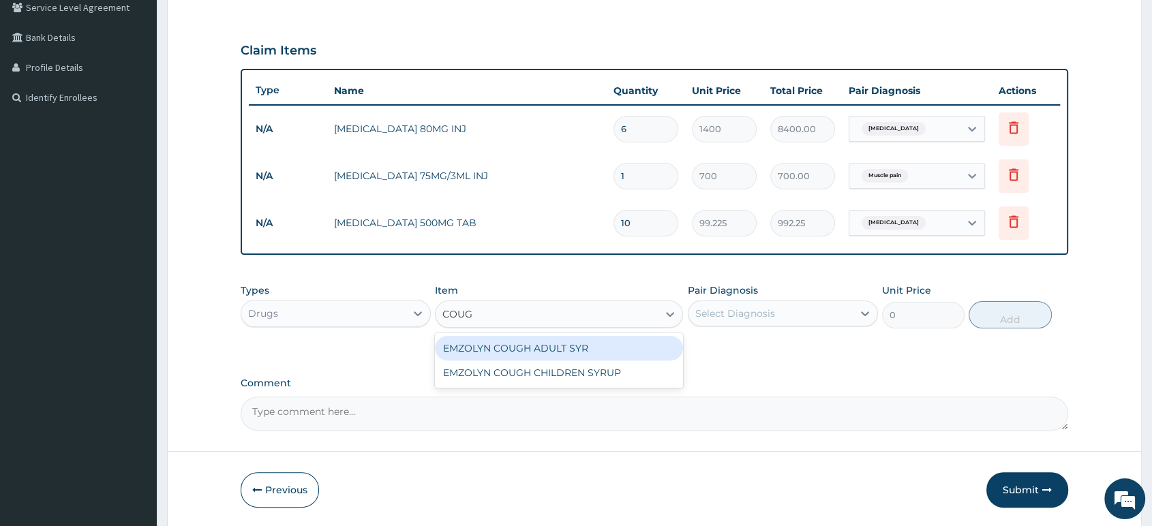
type input "COUGH"
click at [569, 351] on div "EMZOLYN COUGH ADULT SYR" at bounding box center [559, 348] width 248 height 25
type input "735"
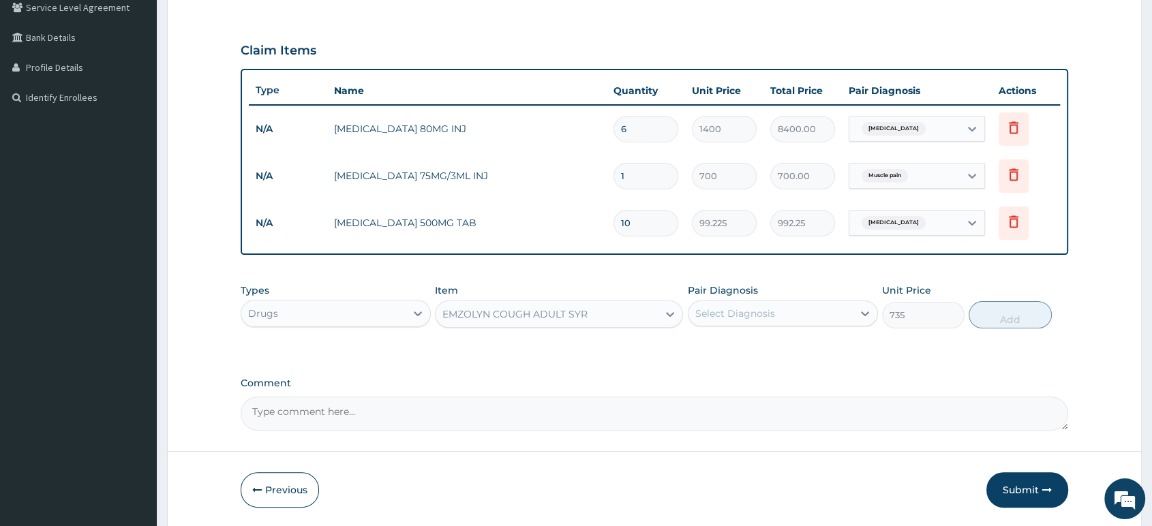
click at [737, 310] on div "Select Diagnosis" at bounding box center [735, 314] width 80 height 14
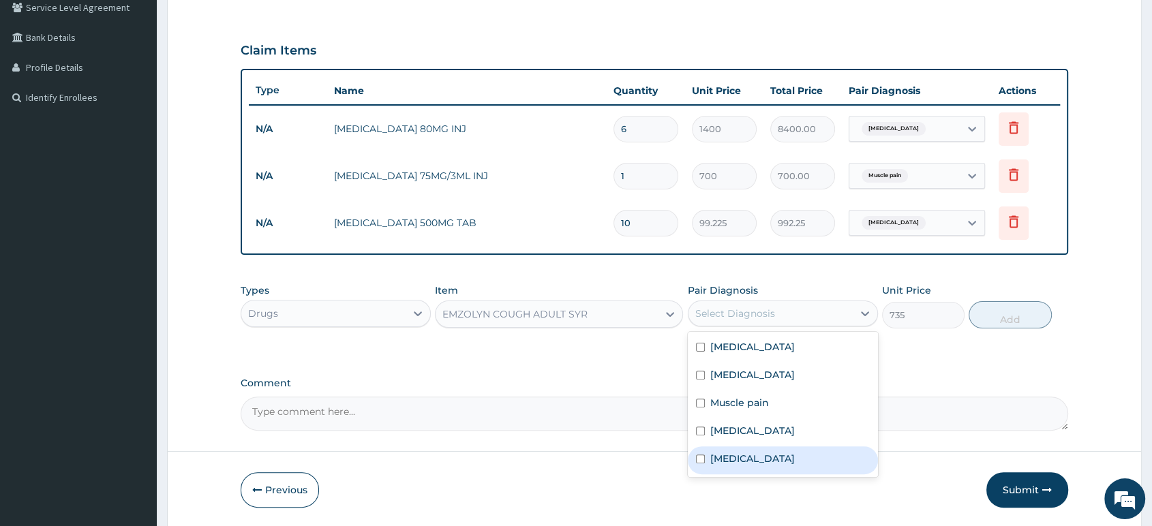
click at [749, 458] on label "Upper respiratory infection" at bounding box center [752, 459] width 85 height 14
checkbox input "true"
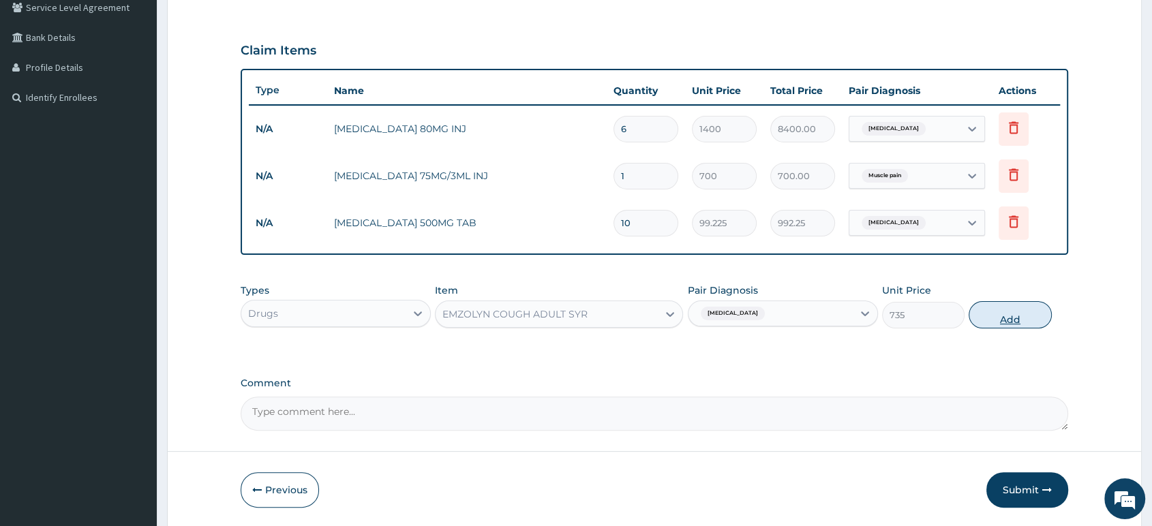
click at [978, 326] on button "Add" at bounding box center [1009, 314] width 82 height 27
type input "0"
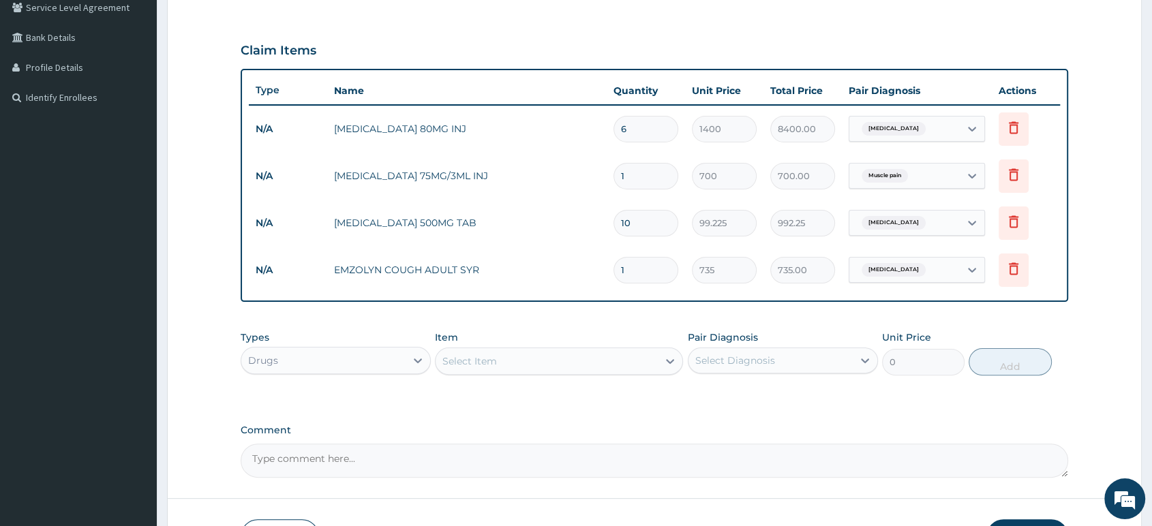
click at [591, 365] on div "Select Item" at bounding box center [546, 361] width 222 height 22
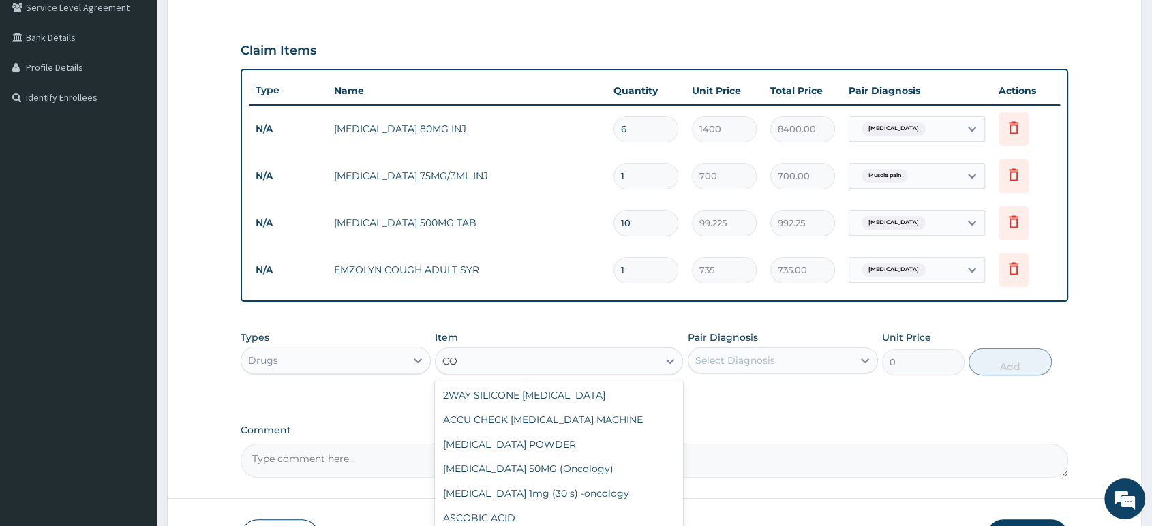
type input "C"
type input "M"
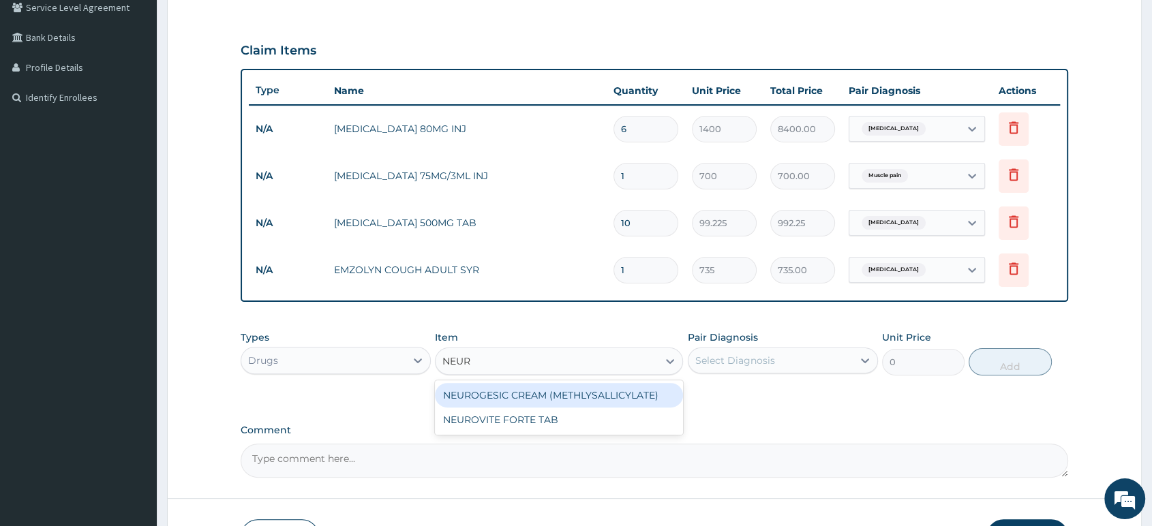
type input "NEURO"
click at [619, 391] on div "NEUROGESIC CREAM (METHLYSALLICYLATE)" at bounding box center [559, 395] width 248 height 25
type input "1181.25"
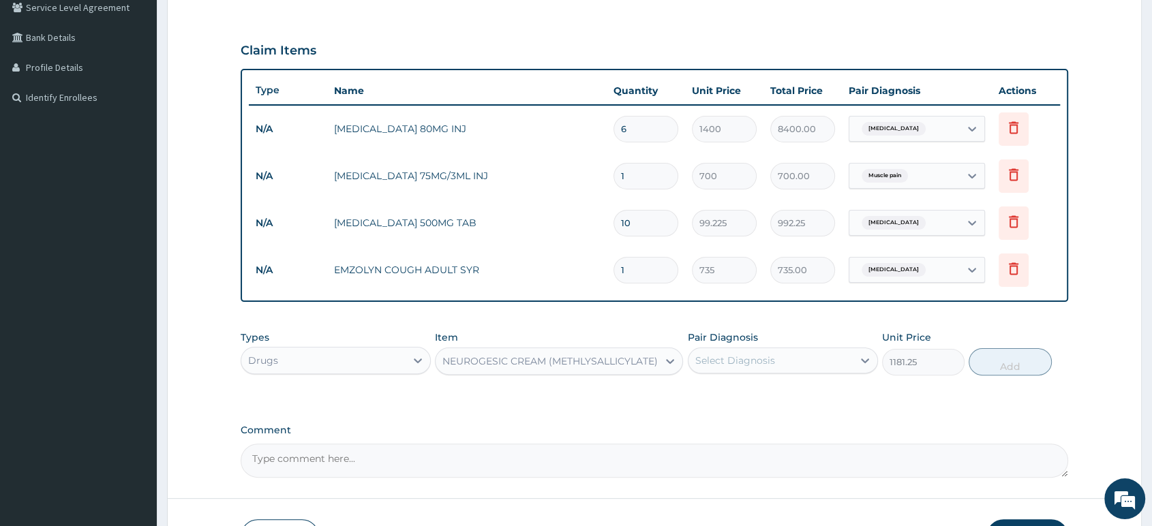
click at [736, 360] on div "Select Diagnosis" at bounding box center [735, 361] width 80 height 14
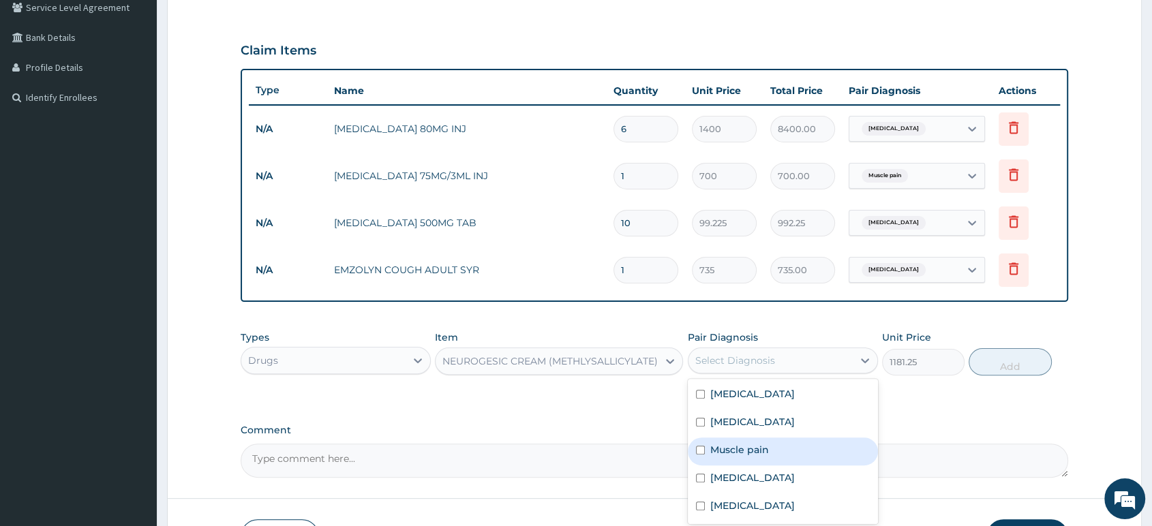
click at [759, 456] on label "Muscle pain" at bounding box center [739, 450] width 59 height 14
checkbox input "true"
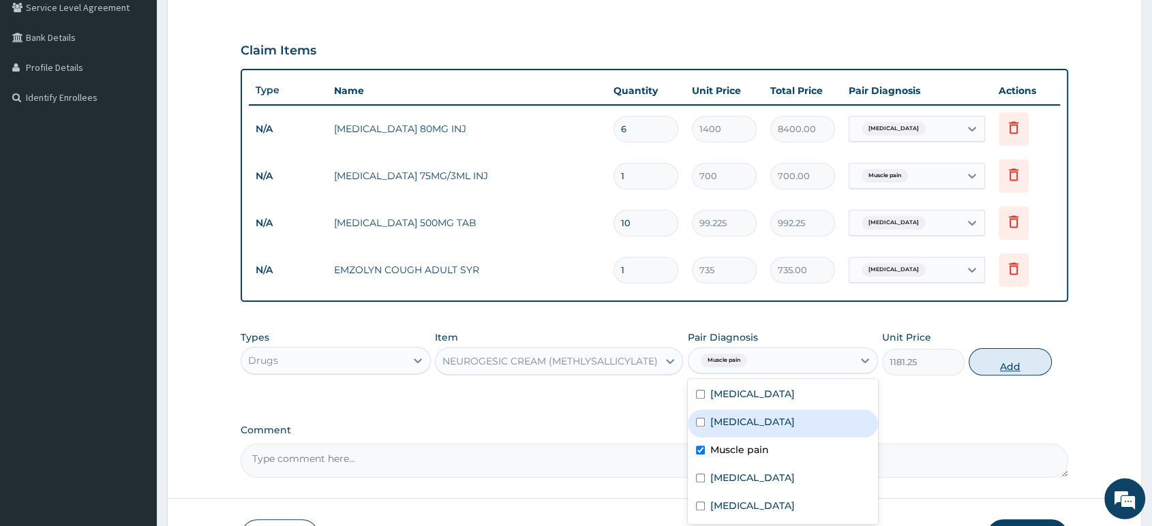
click at [1000, 364] on button "Add" at bounding box center [1009, 361] width 82 height 27
type input "0"
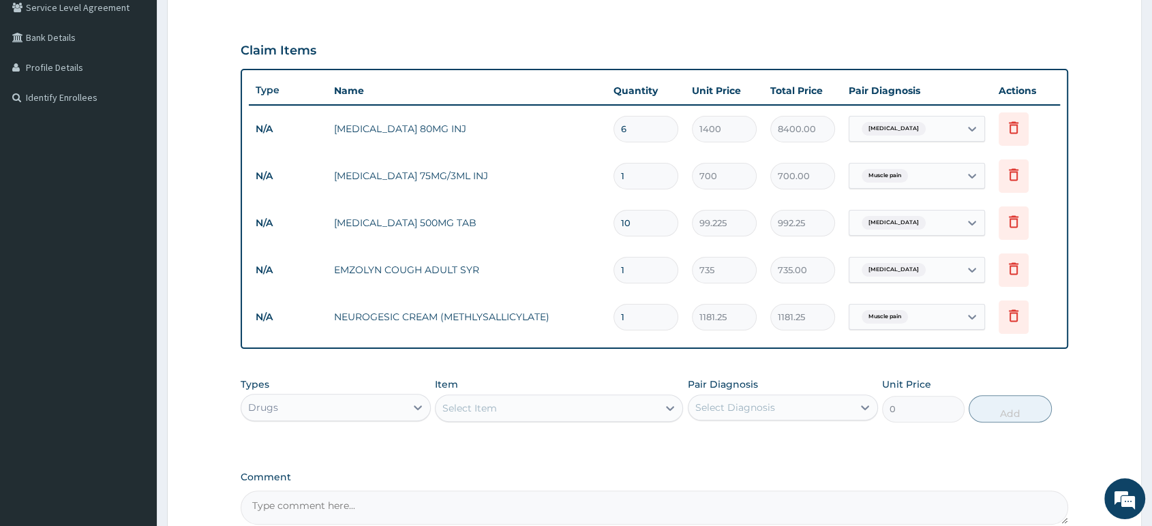
click at [559, 415] on div "Select Item" at bounding box center [546, 408] width 222 height 22
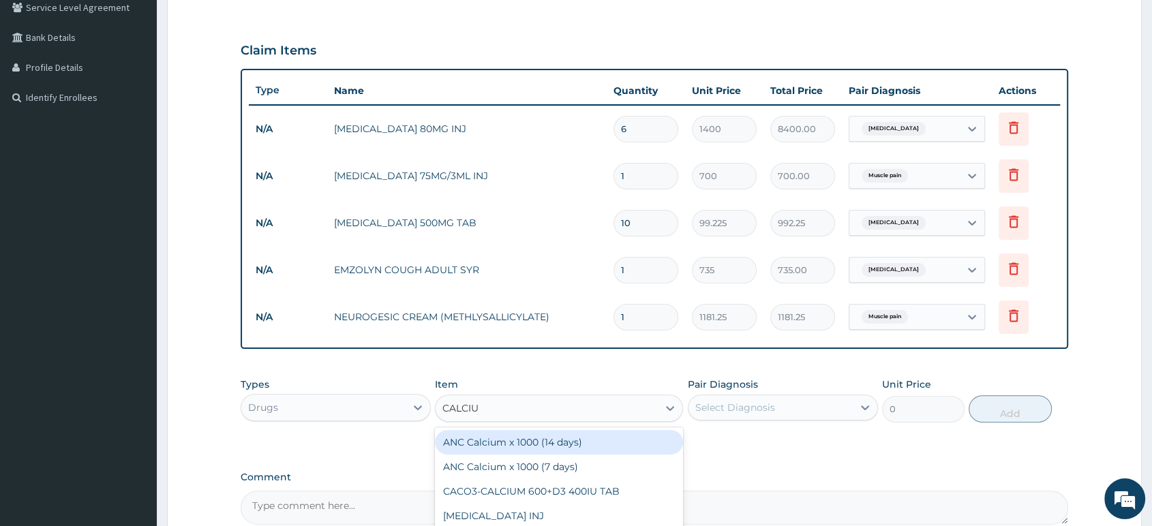
type input "CALCIUM"
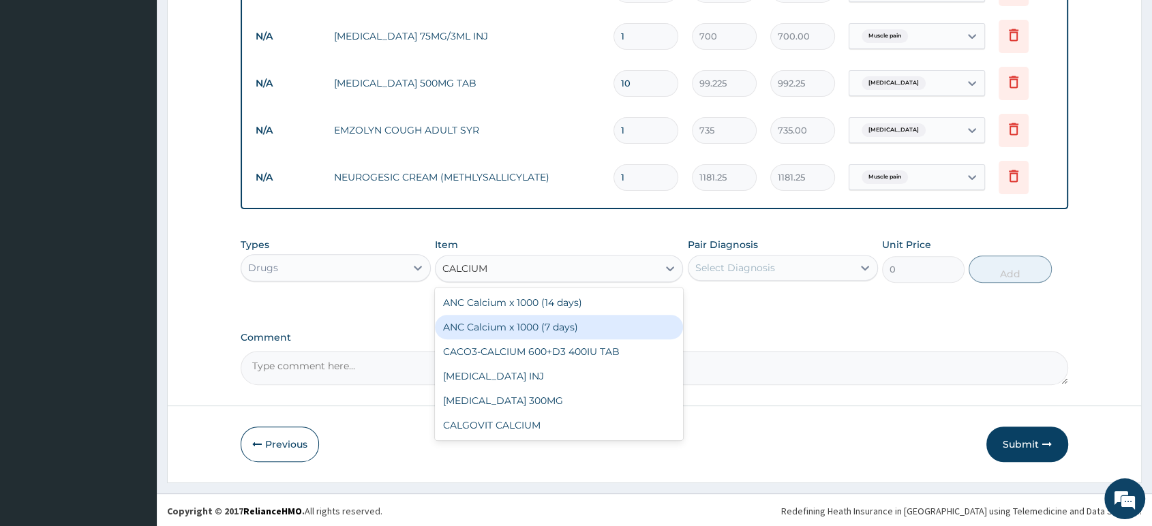
scroll to position [433, 0]
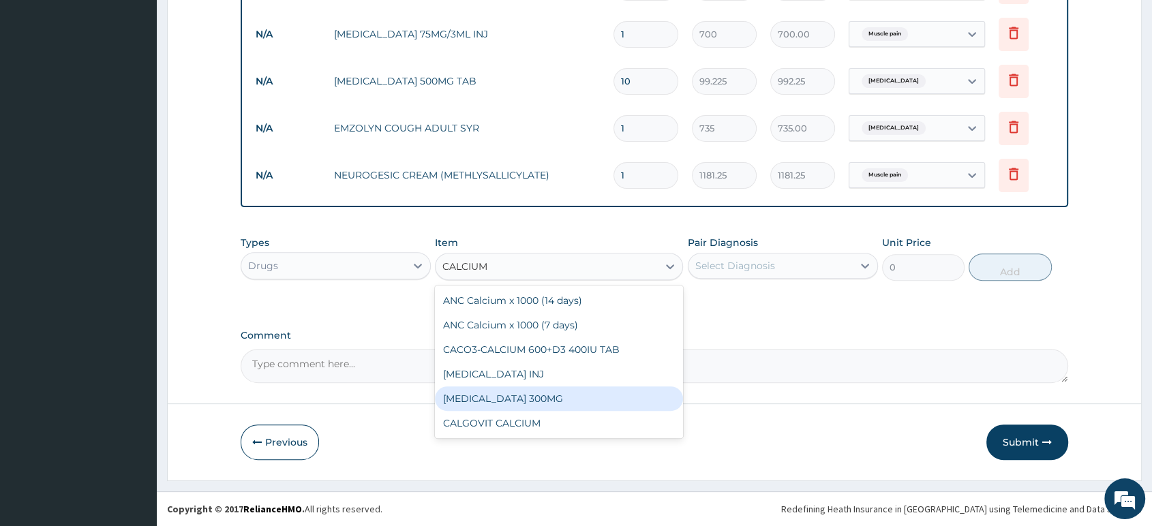
click at [572, 405] on div "CALCIUM LACTATE 300MG" at bounding box center [559, 398] width 248 height 25
type input "21"
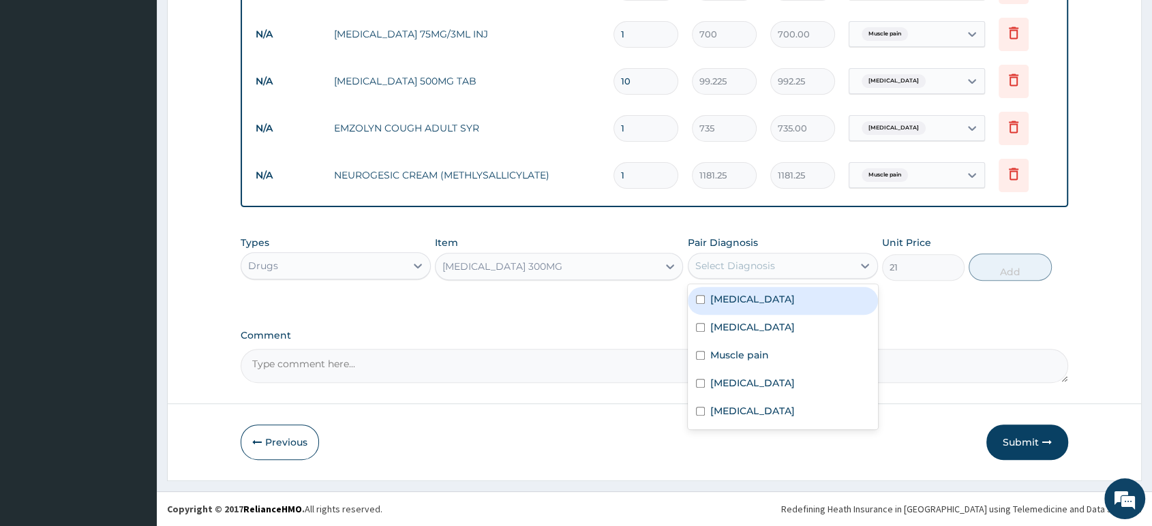
click at [755, 272] on div "Select Diagnosis" at bounding box center [735, 266] width 80 height 14
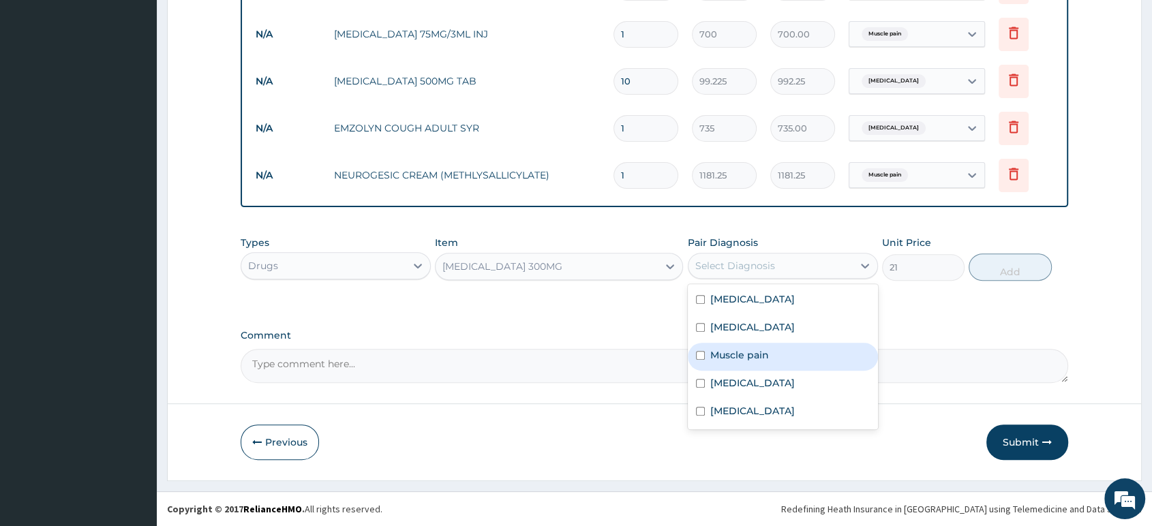
click at [748, 352] on label "Muscle pain" at bounding box center [739, 355] width 59 height 14
checkbox input "true"
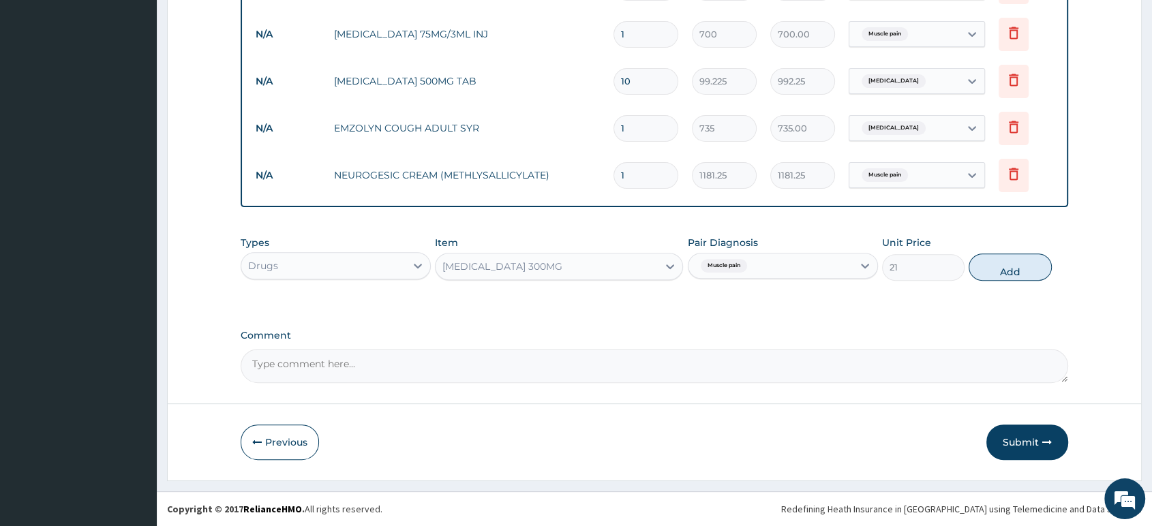
click at [998, 281] on div "Types Drugs Item CALCIUM LACTATE 300MG Pair Diagnosis Muscle pain Unit Price 21…" at bounding box center [654, 258] width 827 height 59
click at [998, 268] on button "Add" at bounding box center [1009, 267] width 82 height 27
type input "0"
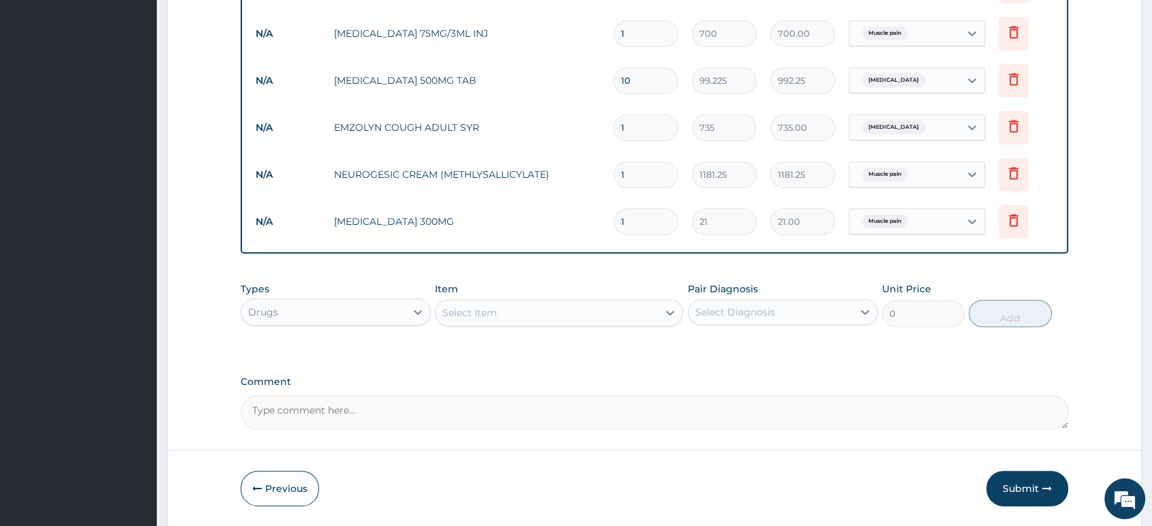
type input "0.00"
type input "5"
type input "105.00"
type input "5"
click at [641, 307] on div "Select Item" at bounding box center [546, 313] width 222 height 22
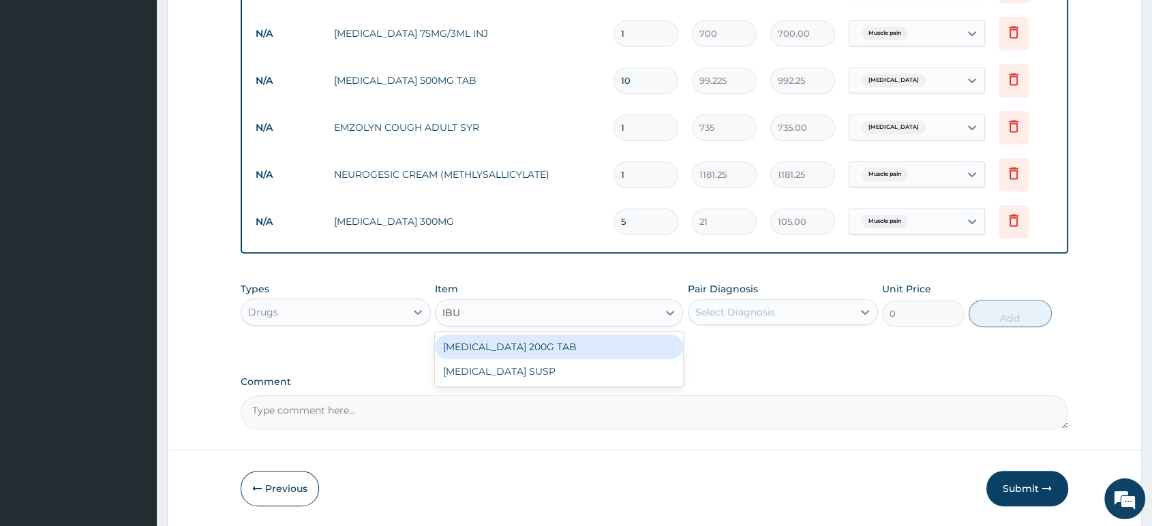
type input "IBUP"
click at [590, 340] on div "IBUPROFEN 200G TAB" at bounding box center [559, 347] width 248 height 25
type input "52.5"
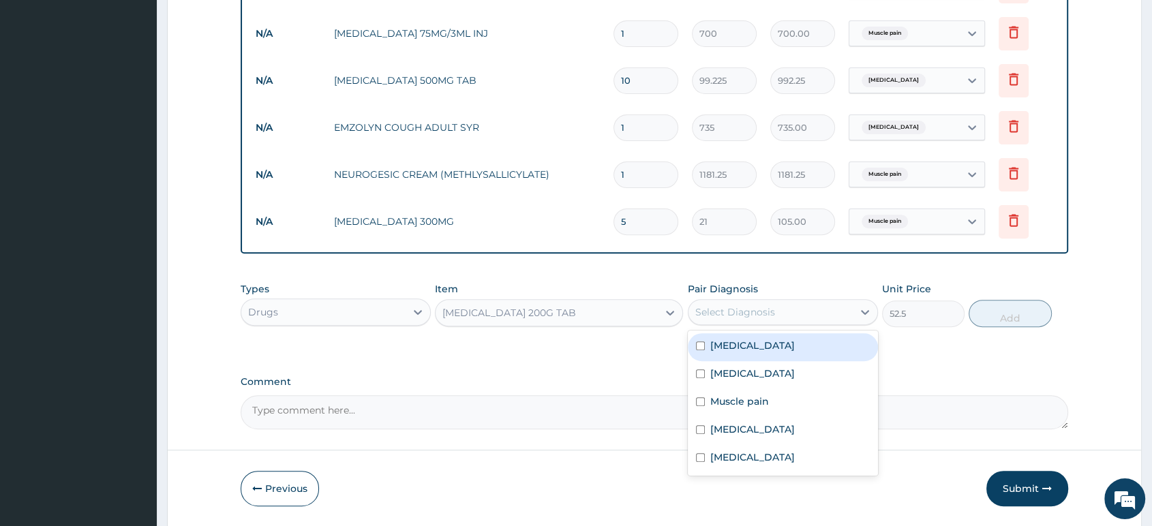
click at [733, 319] on div "Select Diagnosis" at bounding box center [735, 312] width 80 height 14
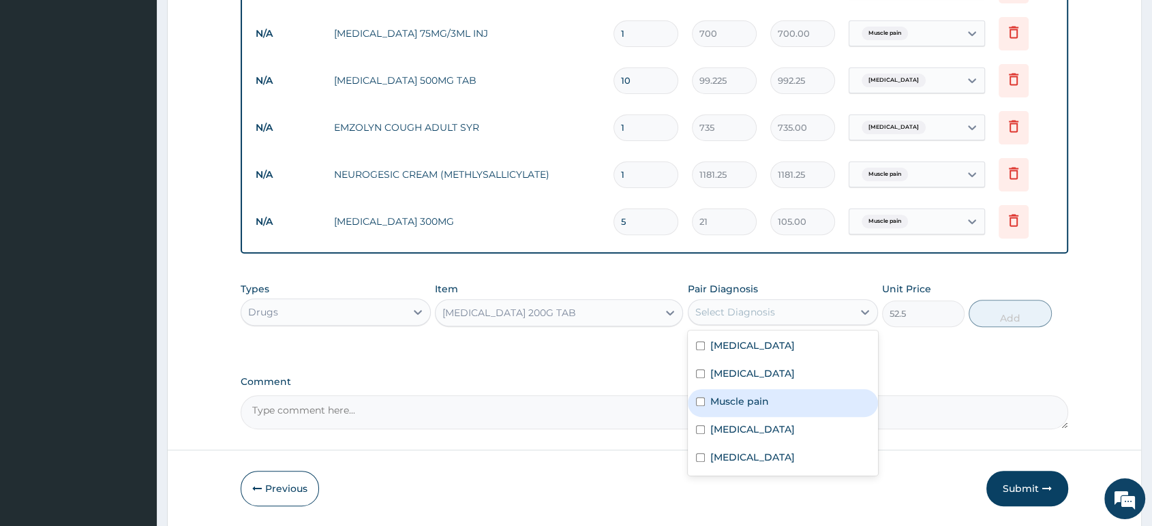
click at [746, 405] on label "Muscle pain" at bounding box center [739, 402] width 59 height 14
checkbox input "true"
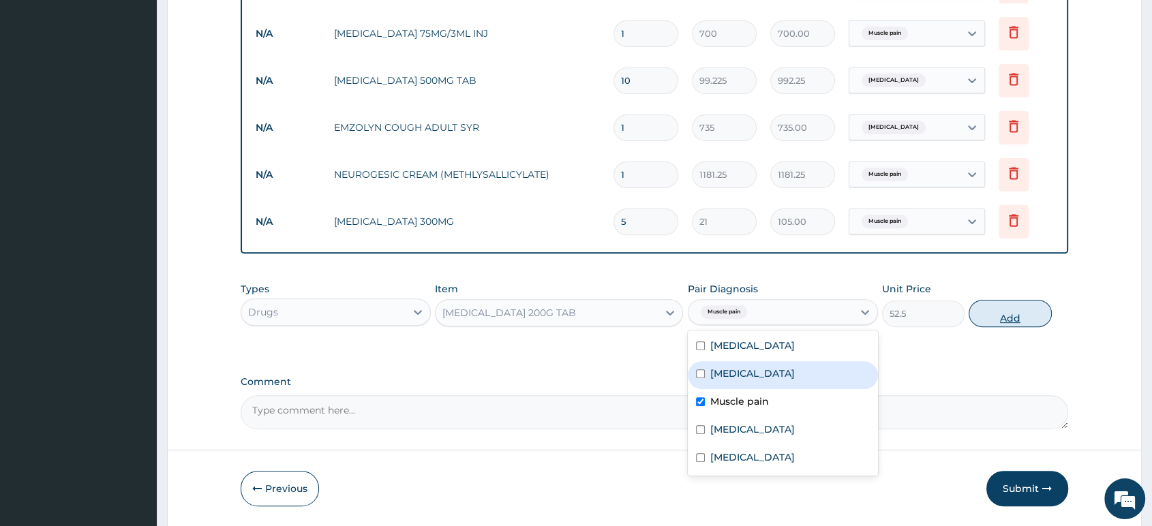
click at [992, 318] on button "Add" at bounding box center [1009, 313] width 82 height 27
type input "0"
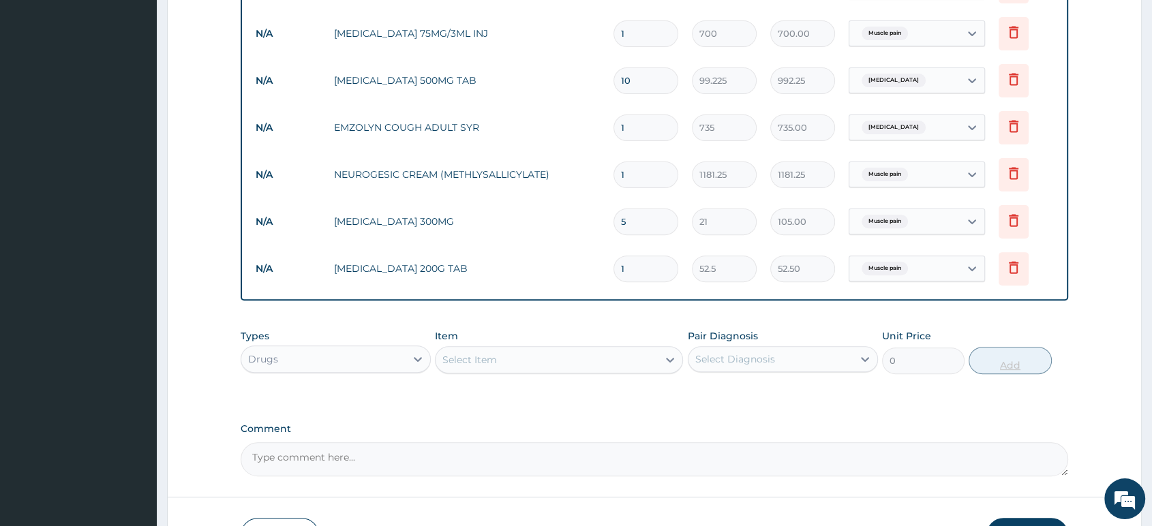
type input "10"
type input "525.00"
type input "10"
click at [399, 359] on div "Drugs" at bounding box center [323, 359] width 164 height 22
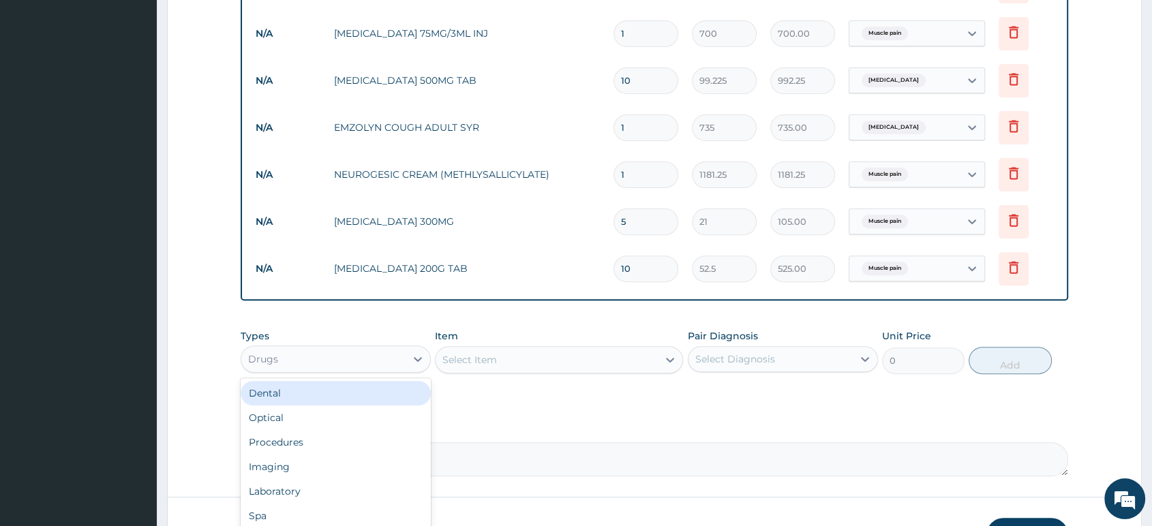
scroll to position [46, 0]
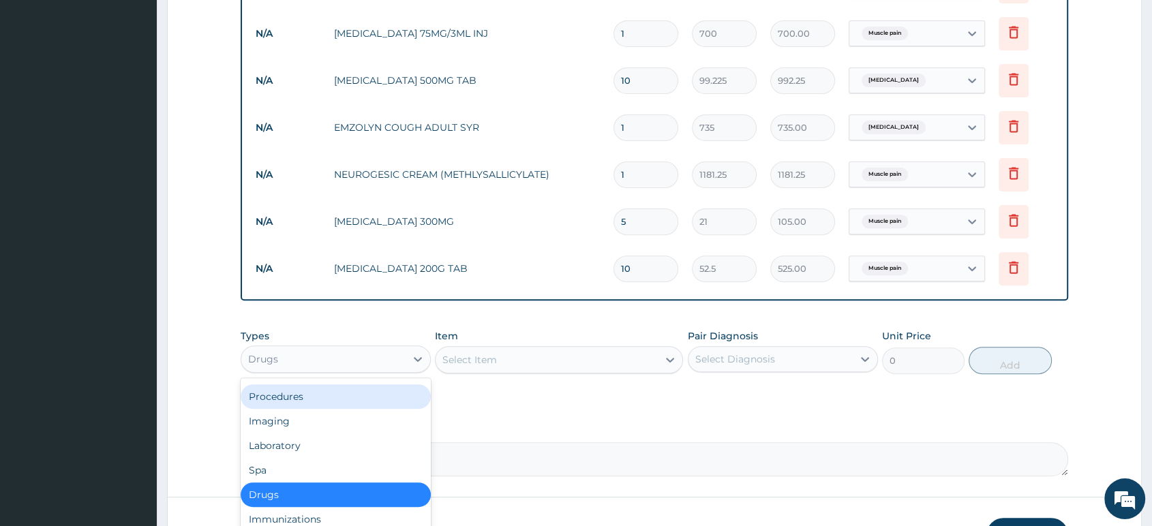
click at [347, 398] on div "Procedures" at bounding box center [336, 396] width 190 height 25
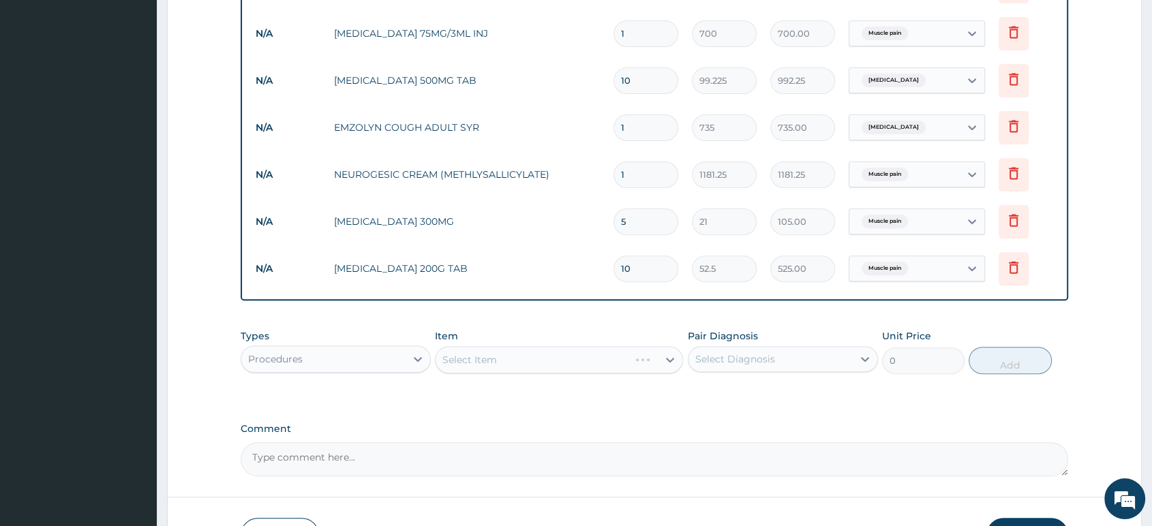
click at [503, 369] on div "Select Item" at bounding box center [559, 359] width 248 height 27
click at [498, 371] on div "Select Item" at bounding box center [546, 360] width 222 height 22
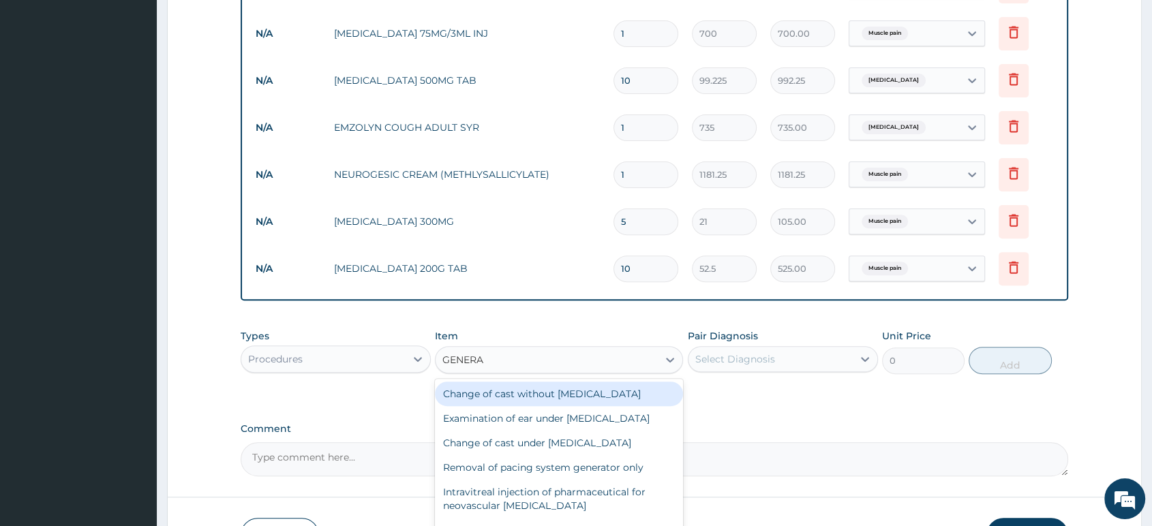
type input "GENERAL"
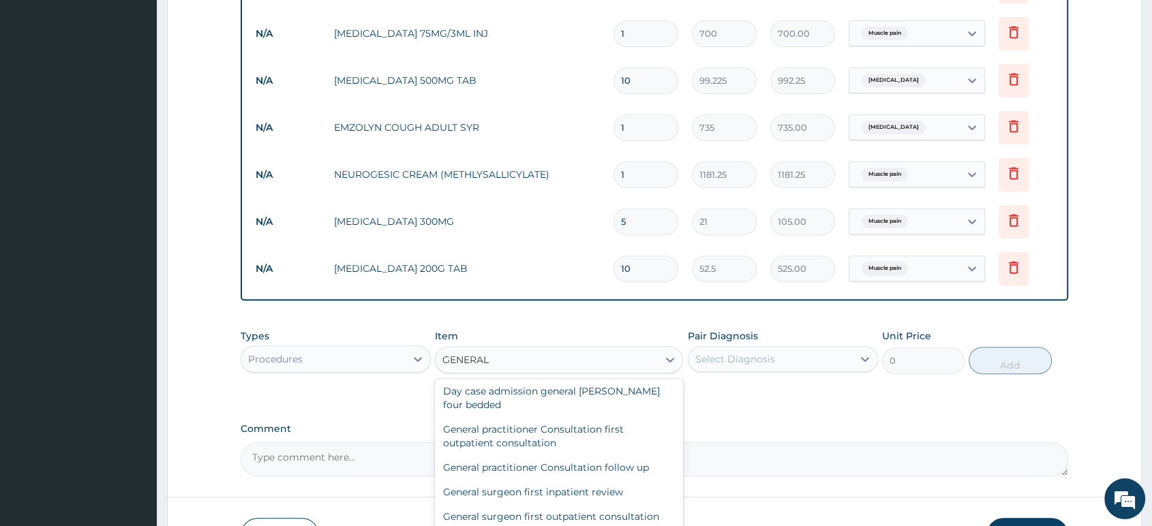
scroll to position [111, 0]
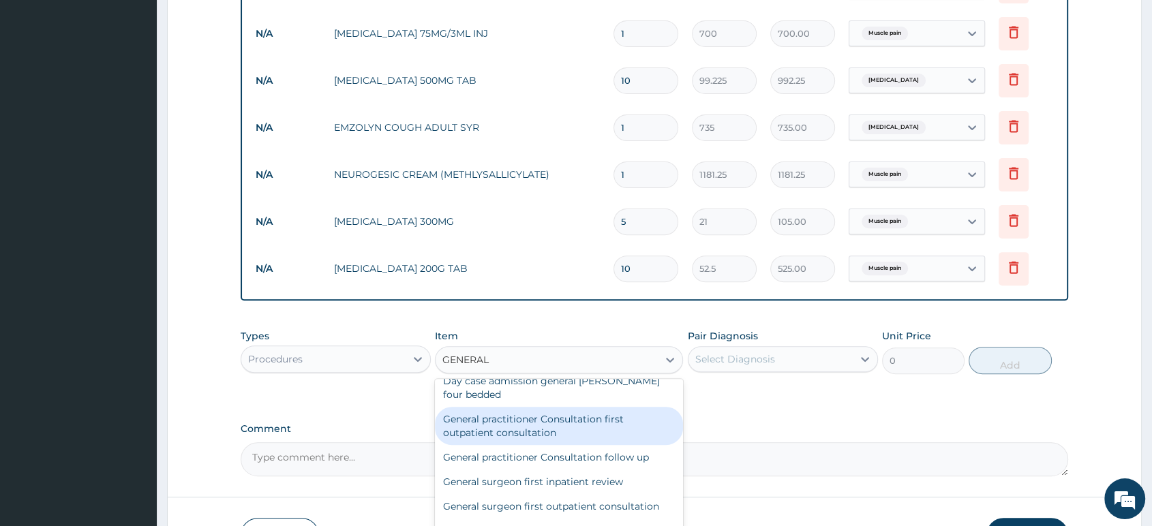
click at [542, 429] on div "General practitioner Consultation first outpatient consultation" at bounding box center [559, 426] width 248 height 38
type input "2500"
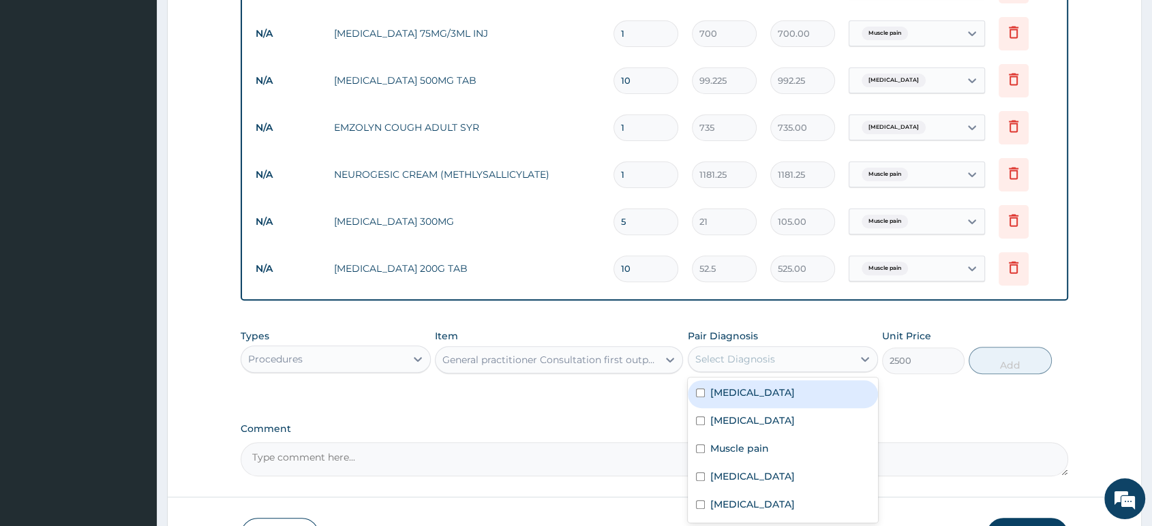
click at [727, 365] on div "Select Diagnosis" at bounding box center [735, 359] width 80 height 14
click at [733, 397] on label "Malaria" at bounding box center [752, 393] width 85 height 14
checkbox input "true"
click at [1009, 368] on button "Add" at bounding box center [1009, 360] width 82 height 27
type input "0"
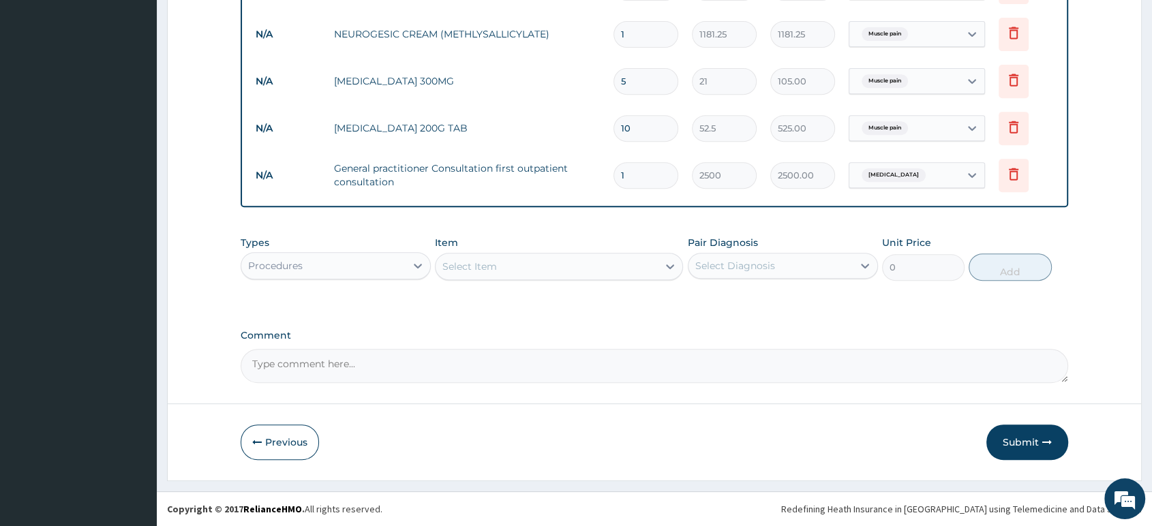
scroll to position [577, 0]
click at [1010, 446] on button "Submit" at bounding box center [1027, 442] width 82 height 35
click at [1012, 440] on button "Submit" at bounding box center [1027, 442] width 82 height 35
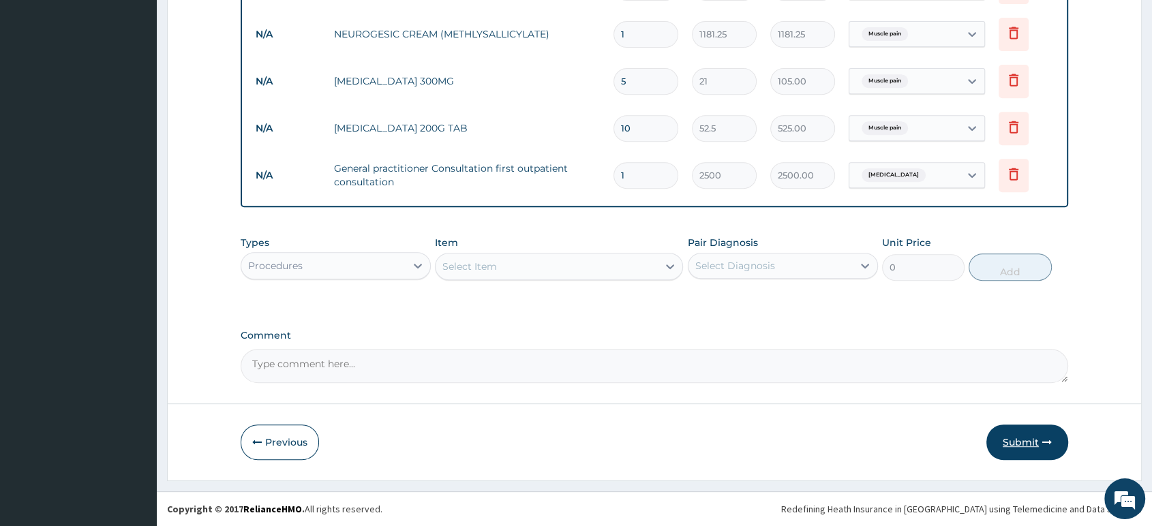
click at [1012, 440] on button "Submit" at bounding box center [1027, 442] width 82 height 35
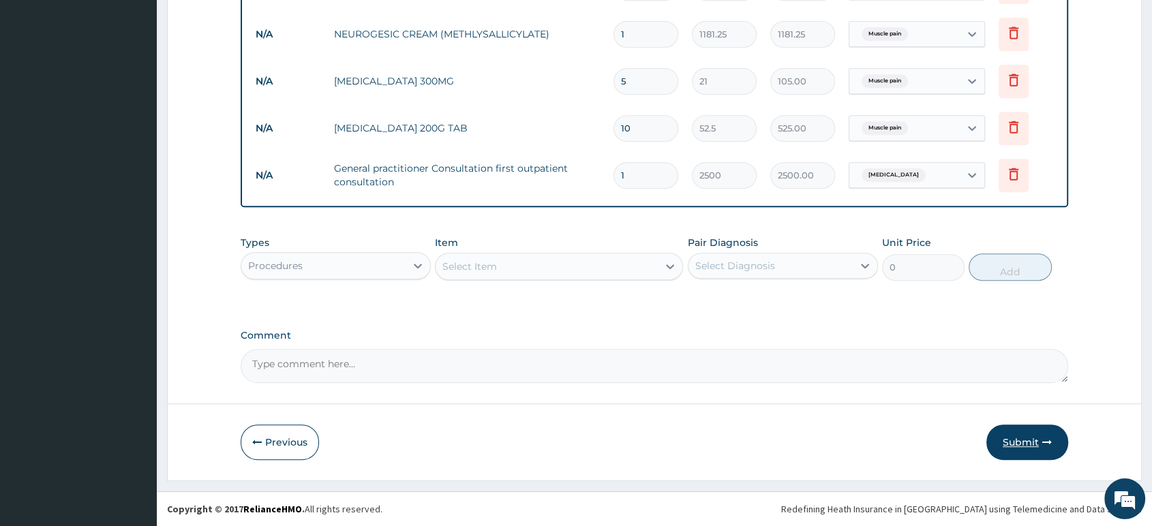
click at [1012, 440] on button "Submit" at bounding box center [1027, 442] width 82 height 35
click at [1012, 435] on button "Submit" at bounding box center [1027, 442] width 82 height 35
click at [1015, 439] on button "Submit" at bounding box center [1027, 442] width 82 height 35
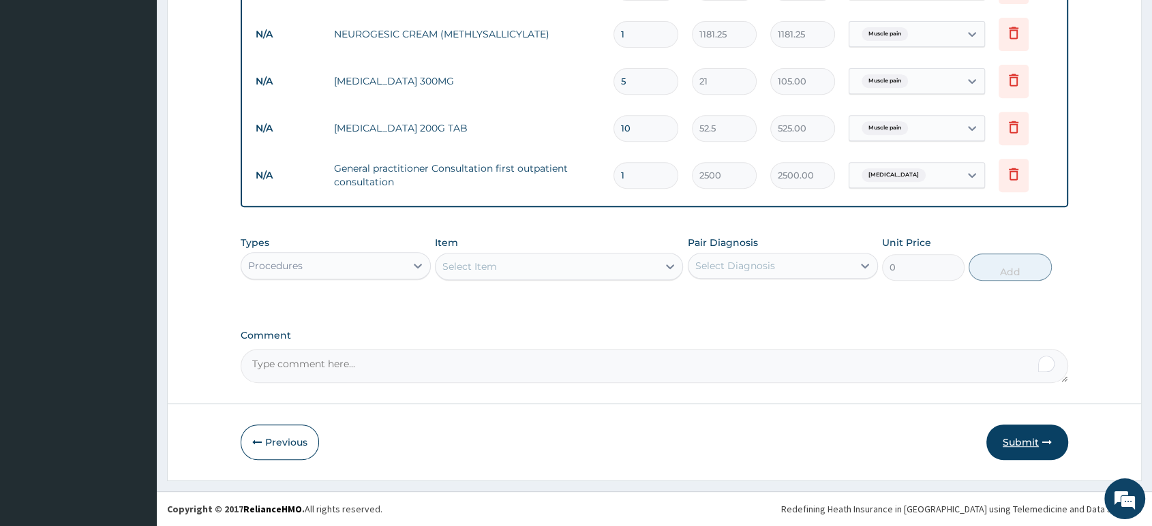
click at [1015, 439] on button "Submit" at bounding box center [1027, 442] width 82 height 35
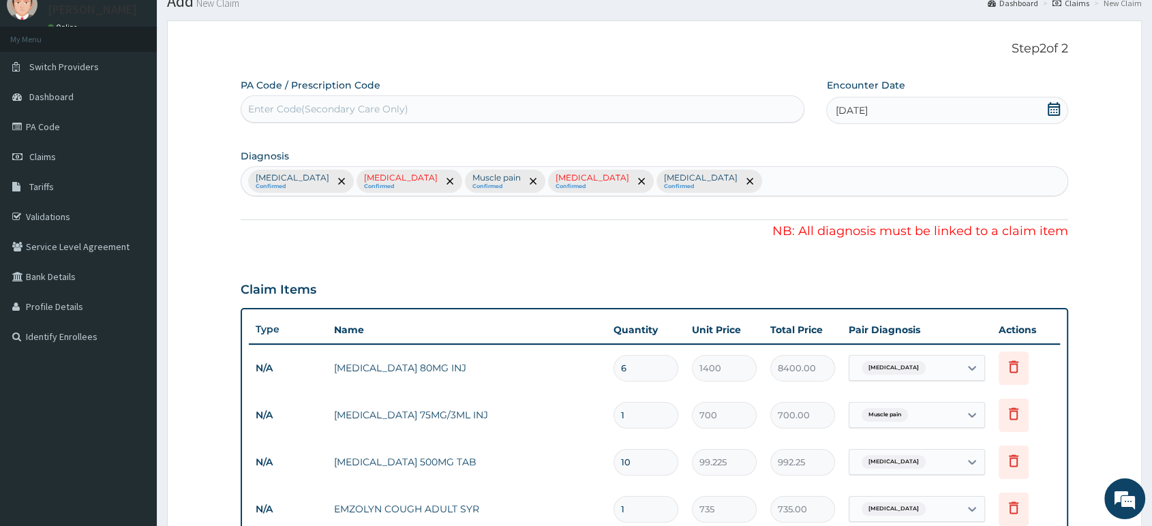
scroll to position [46, 0]
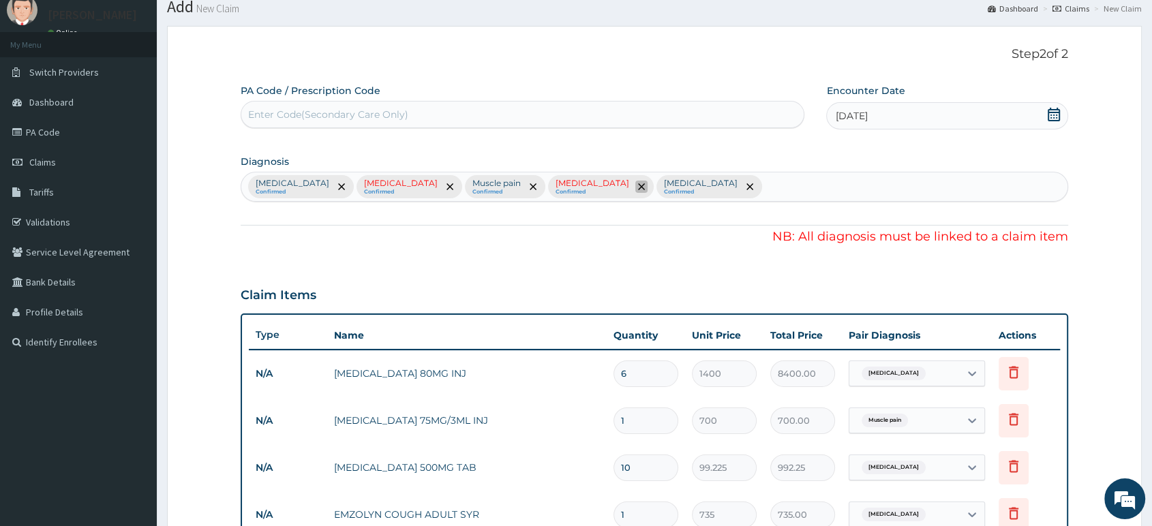
click at [638, 185] on icon "remove selection option" at bounding box center [641, 186] width 7 height 7
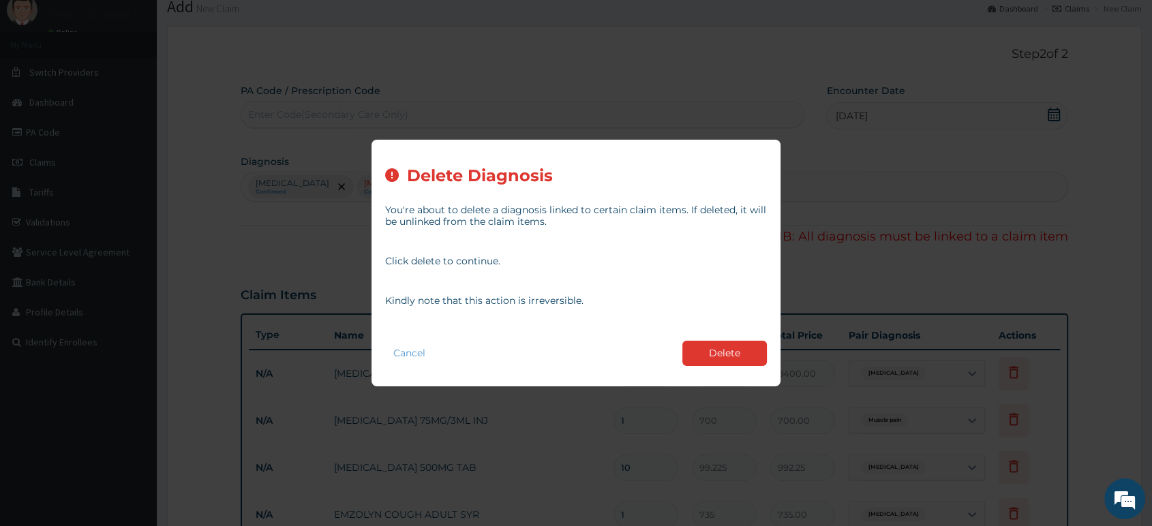
click at [737, 350] on button "Delete" at bounding box center [724, 353] width 85 height 25
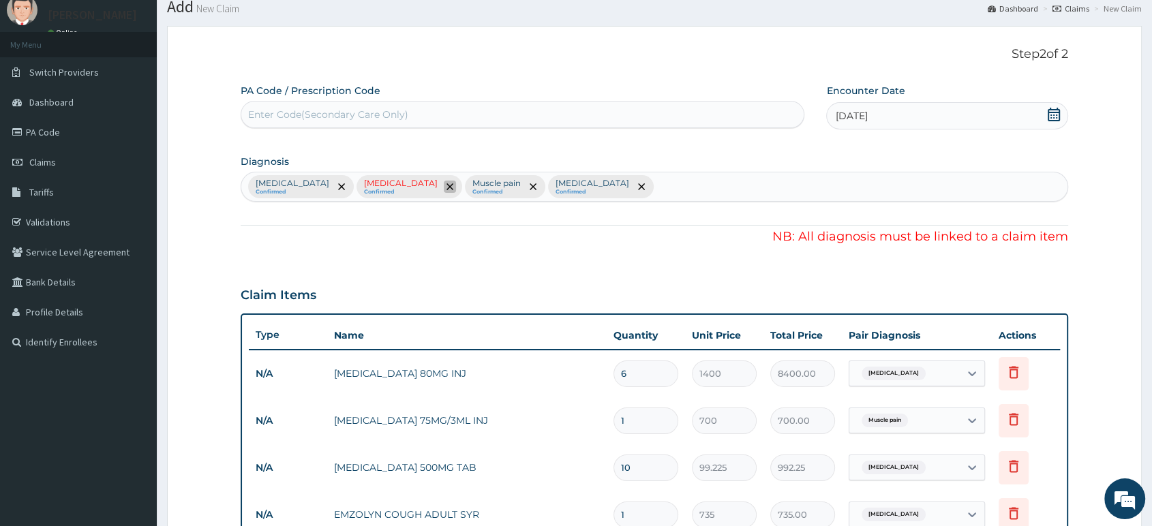
click at [446, 184] on icon "remove selection option" at bounding box center [449, 186] width 7 height 7
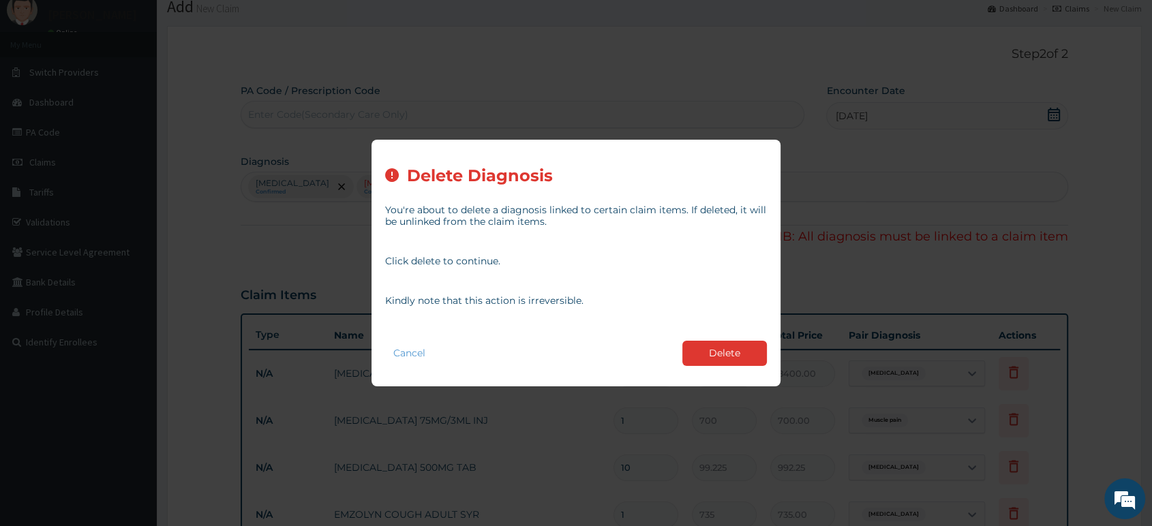
click at [714, 366] on div "Cancel Delete" at bounding box center [576, 353] width 382 height 39
click at [725, 352] on button "Delete" at bounding box center [724, 353] width 85 height 25
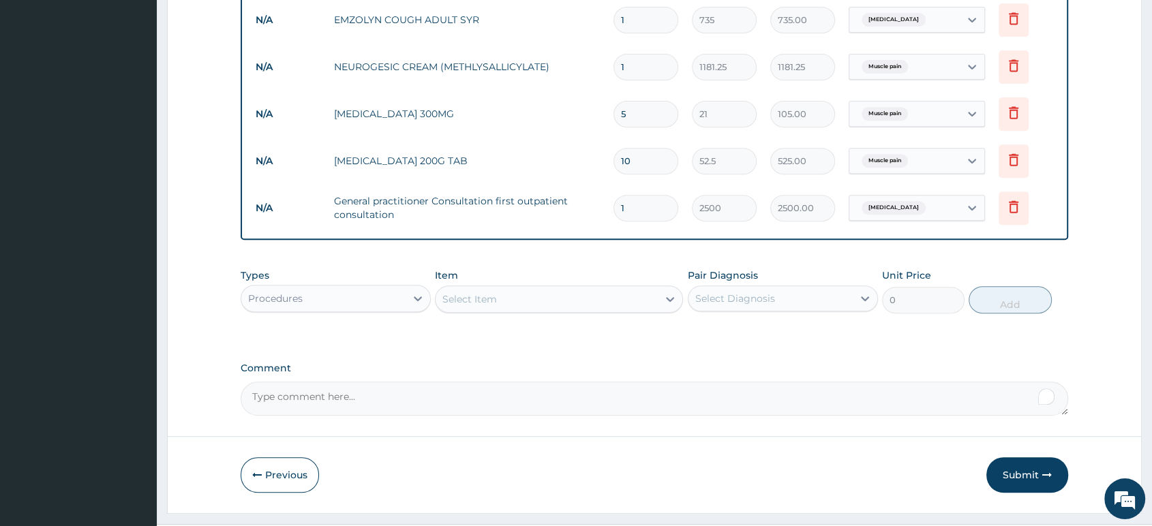
scroll to position [577, 0]
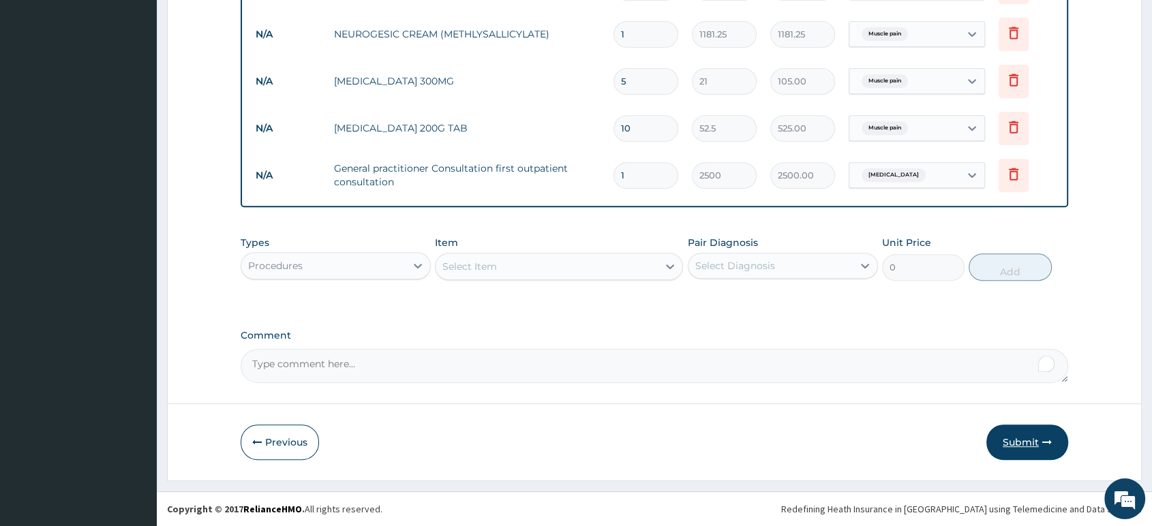
click at [1009, 442] on button "Submit" at bounding box center [1027, 442] width 82 height 35
